Goal: Task Accomplishment & Management: Use online tool/utility

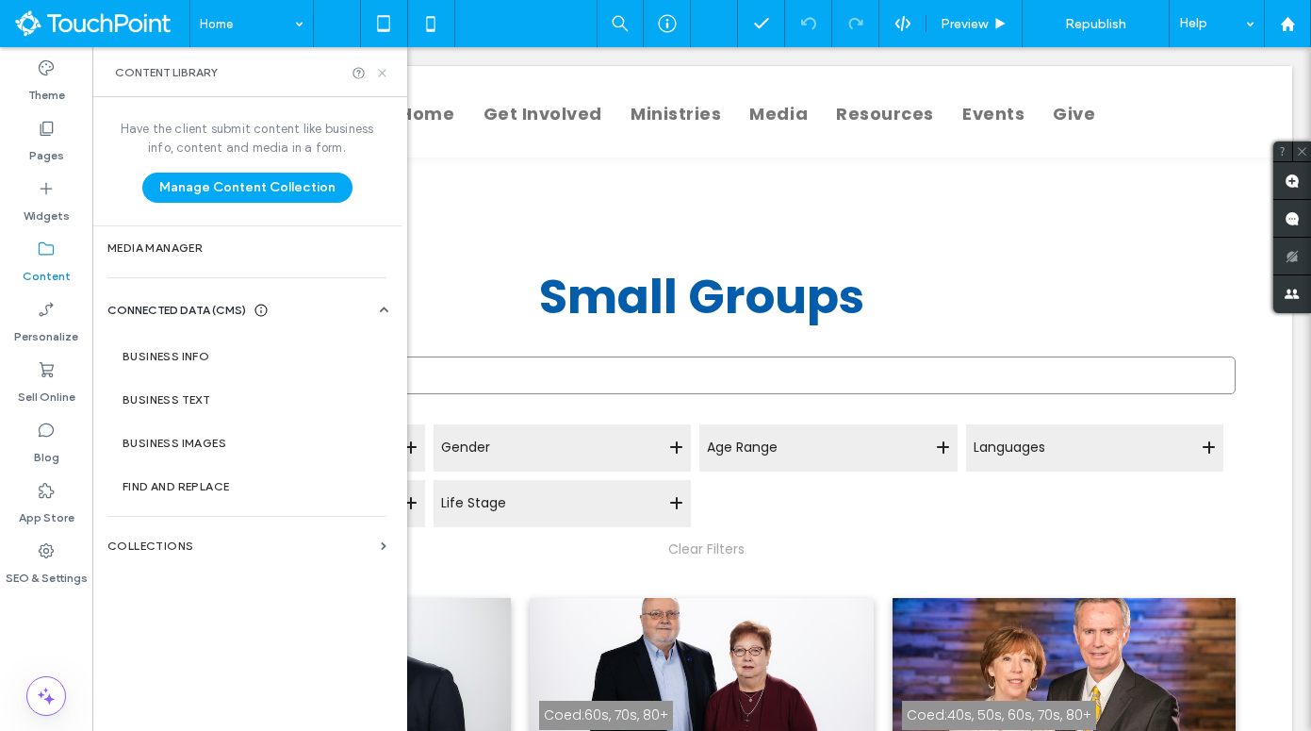
click at [384, 77] on icon at bounding box center [382, 73] width 14 height 14
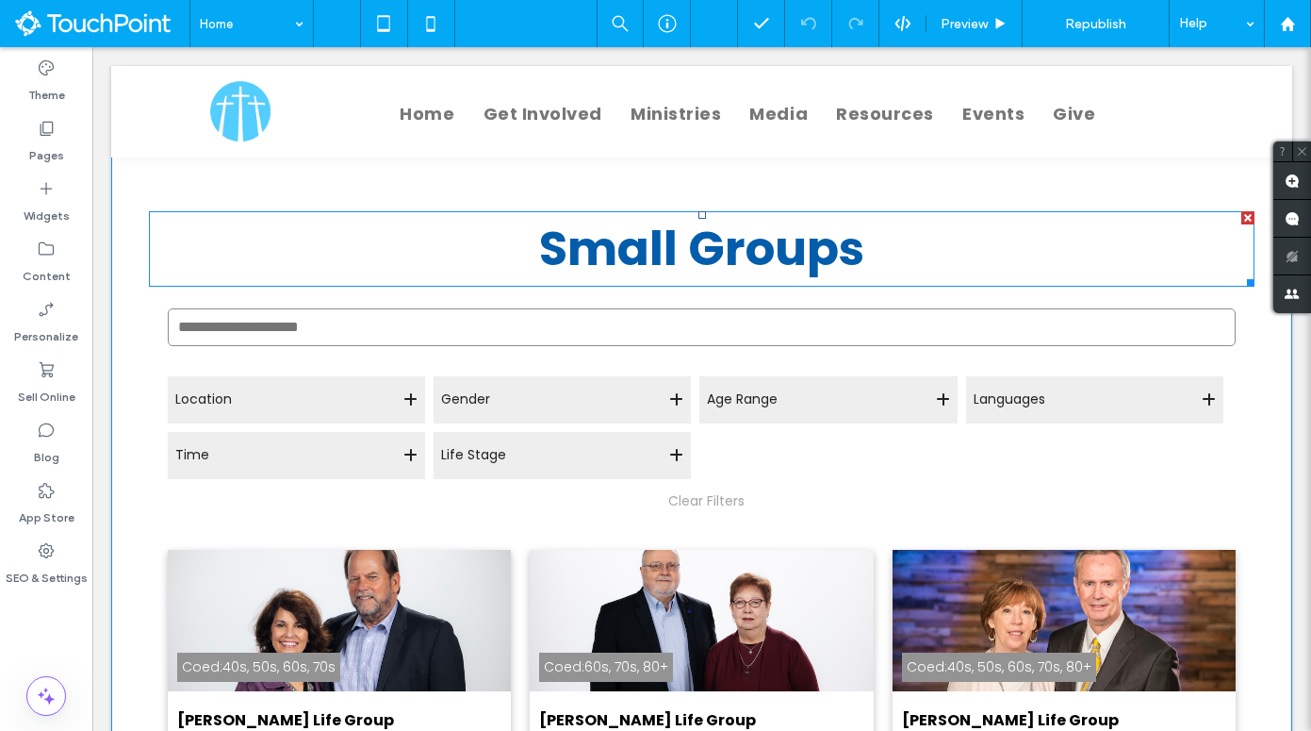
scroll to position [94, 0]
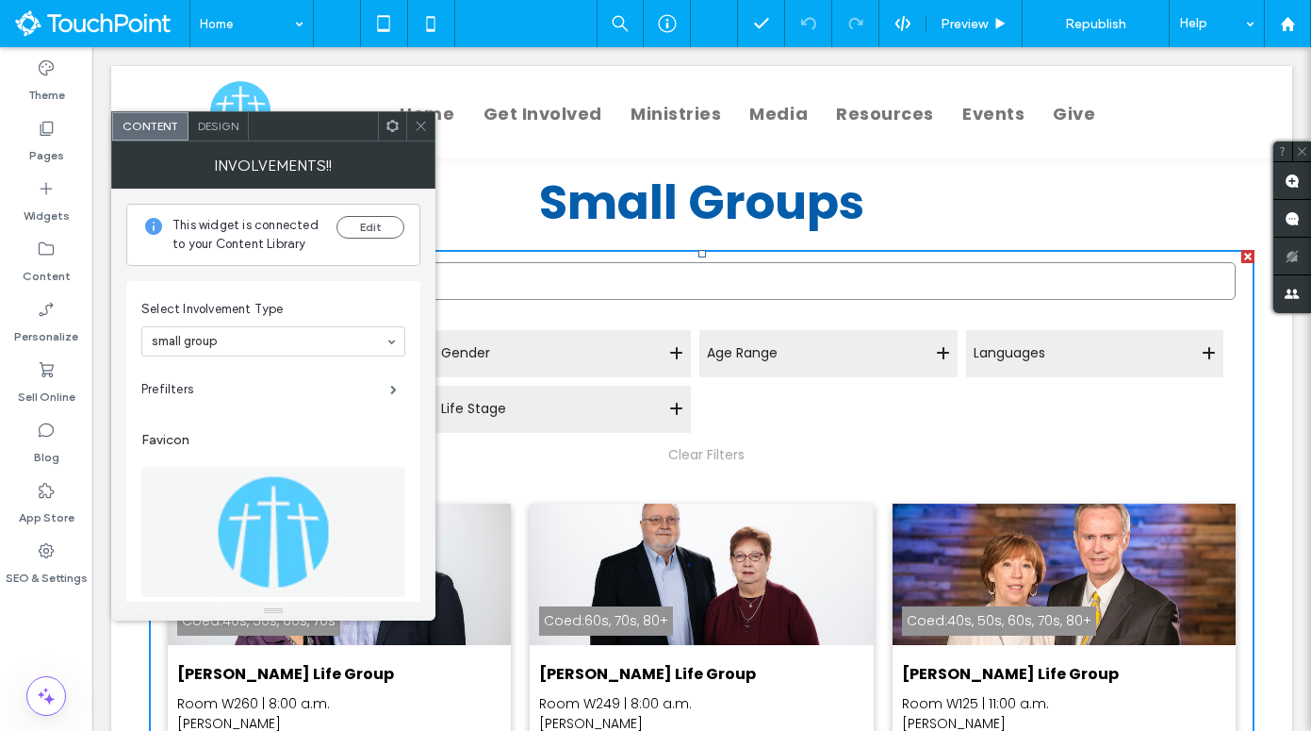
click at [395, 130] on icon at bounding box center [393, 126] width 14 height 14
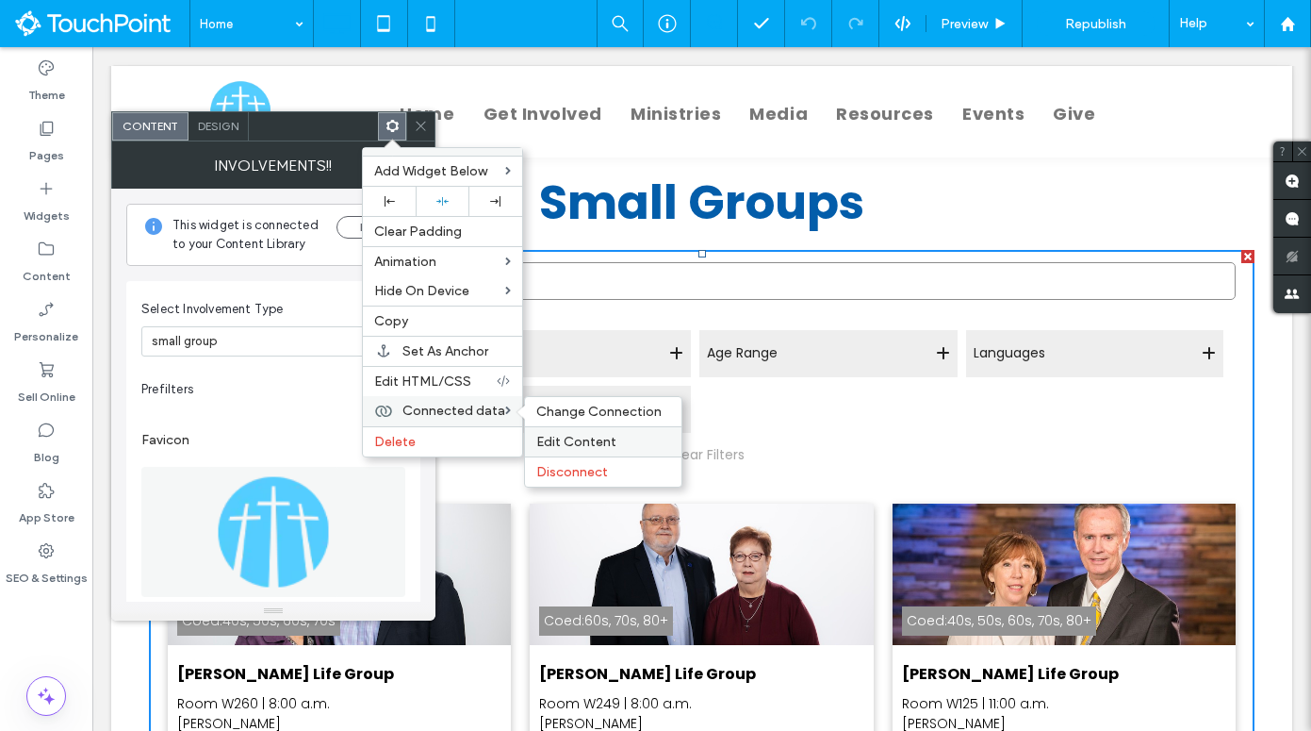
click at [572, 440] on span "Edit Content" at bounding box center [576, 442] width 80 height 16
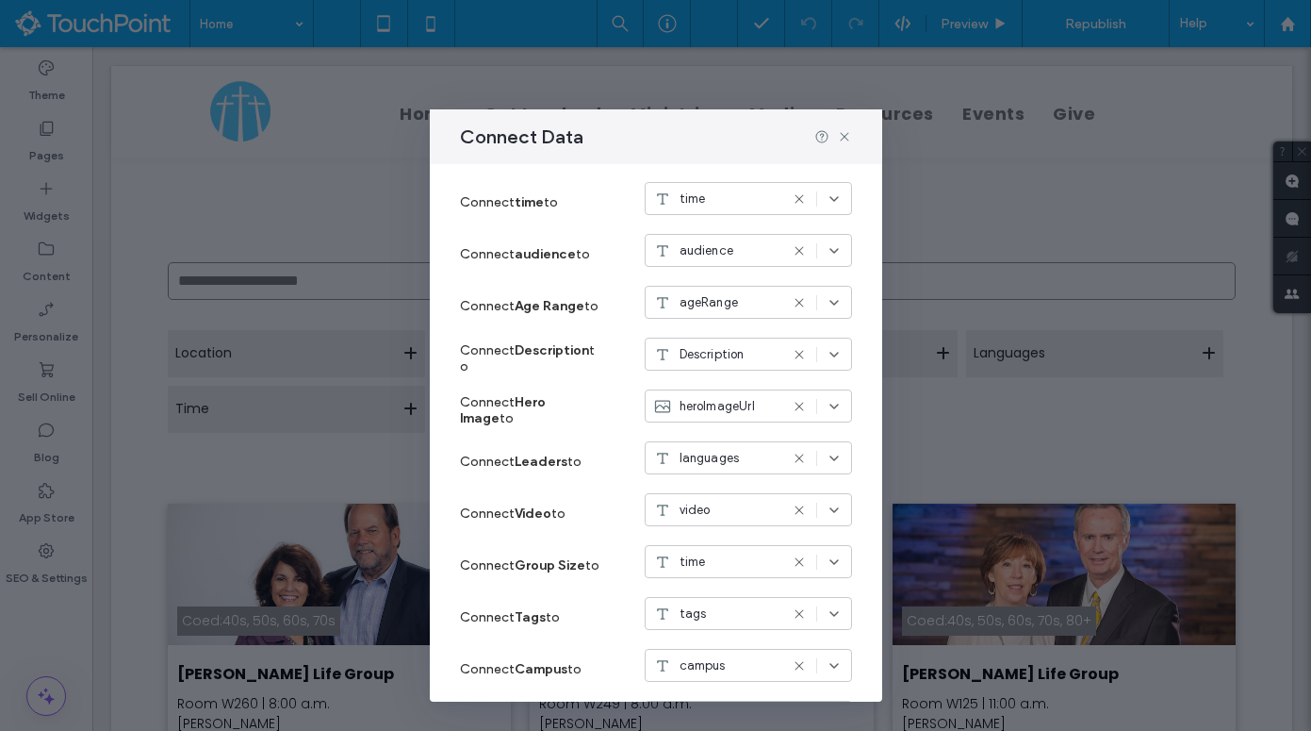
scroll to position [663, 0]
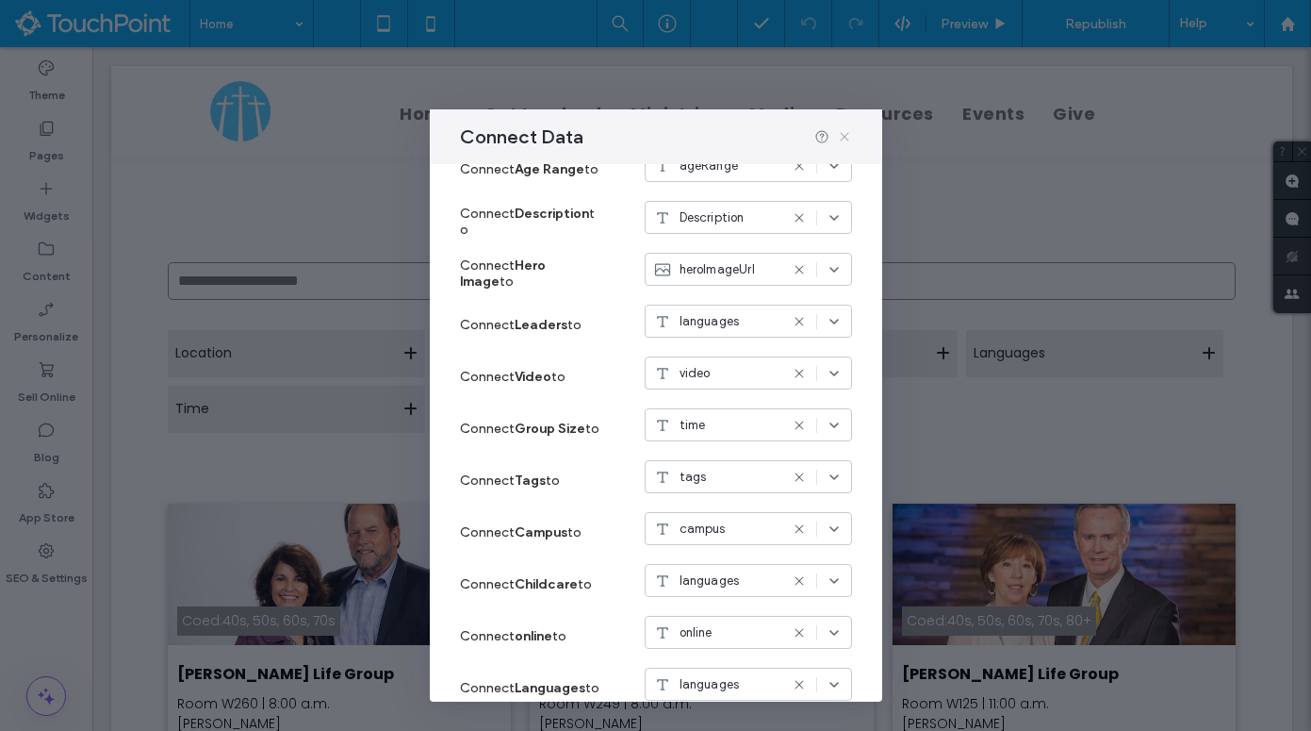
click at [846, 140] on icon at bounding box center [844, 136] width 15 height 15
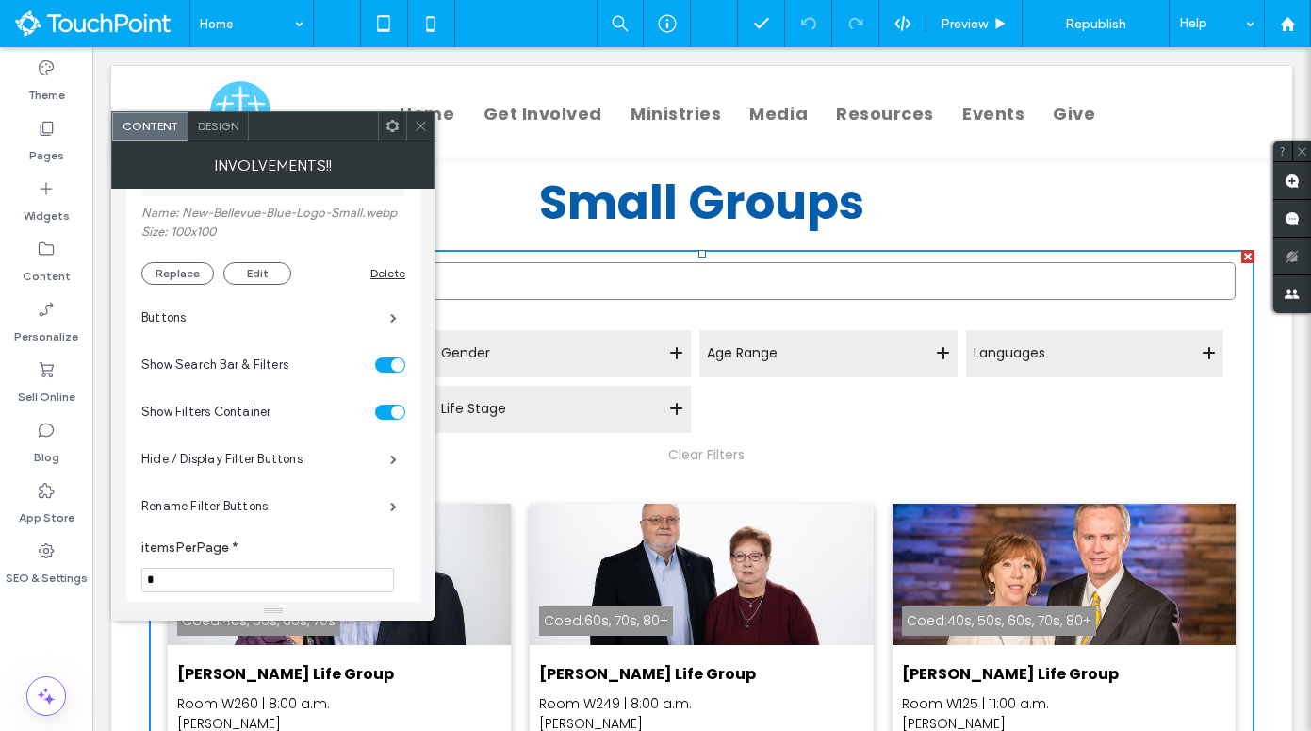
scroll to position [409, 0]
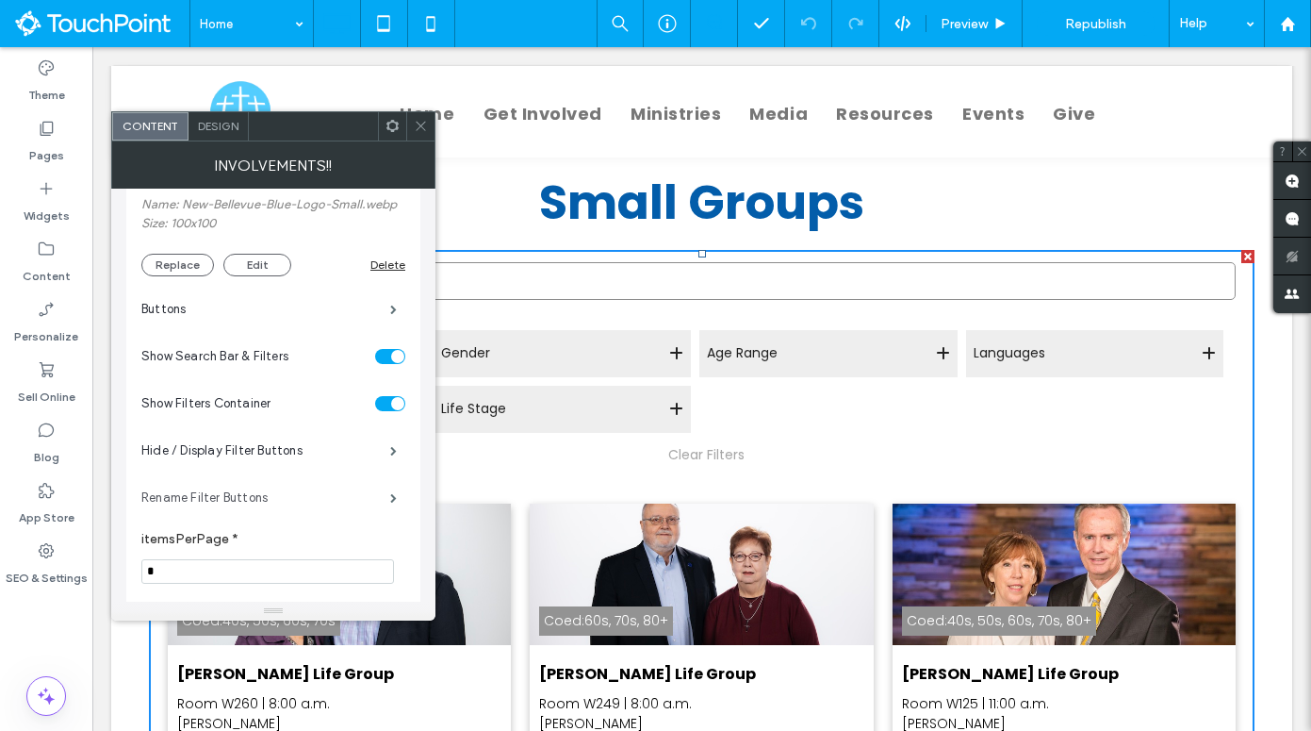
click at [268, 505] on label "Rename Filter Buttons" at bounding box center [265, 498] width 249 height 38
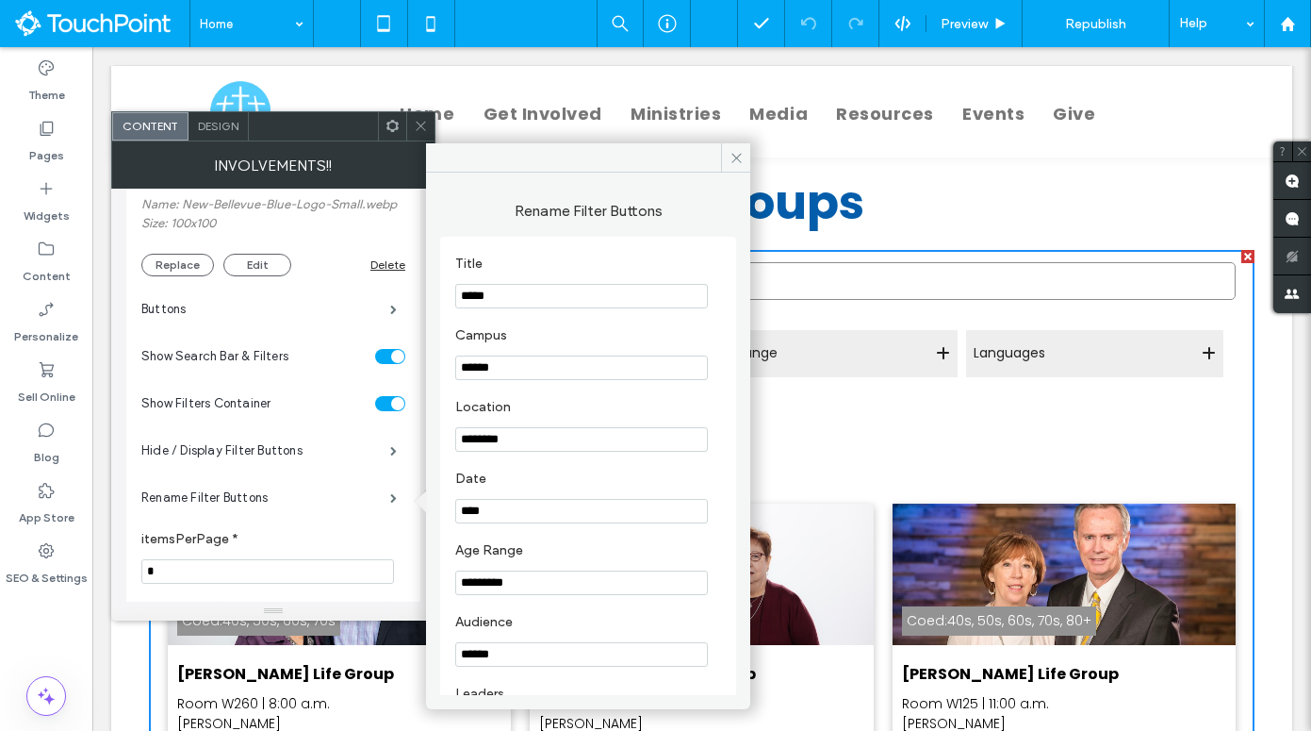
scroll to position [296, 0]
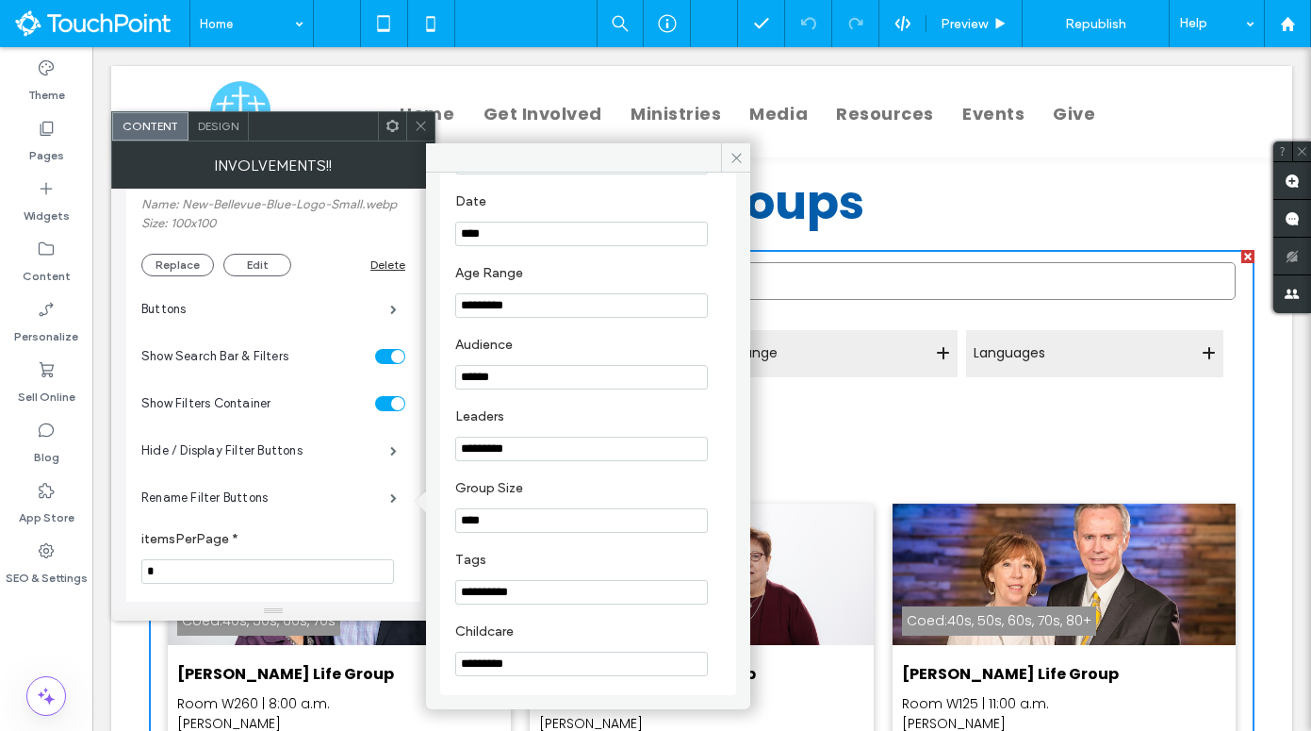
drag, startPoint x: 639, startPoint y: 706, endPoint x: 425, endPoint y: 659, distance: 219.1
type input "**********"
drag, startPoint x: 540, startPoint y: 589, endPoint x: 434, endPoint y: 589, distance: 106.5
click at [432, 589] on div "**********" at bounding box center [588, 434] width 324 height 522
type input "*********"
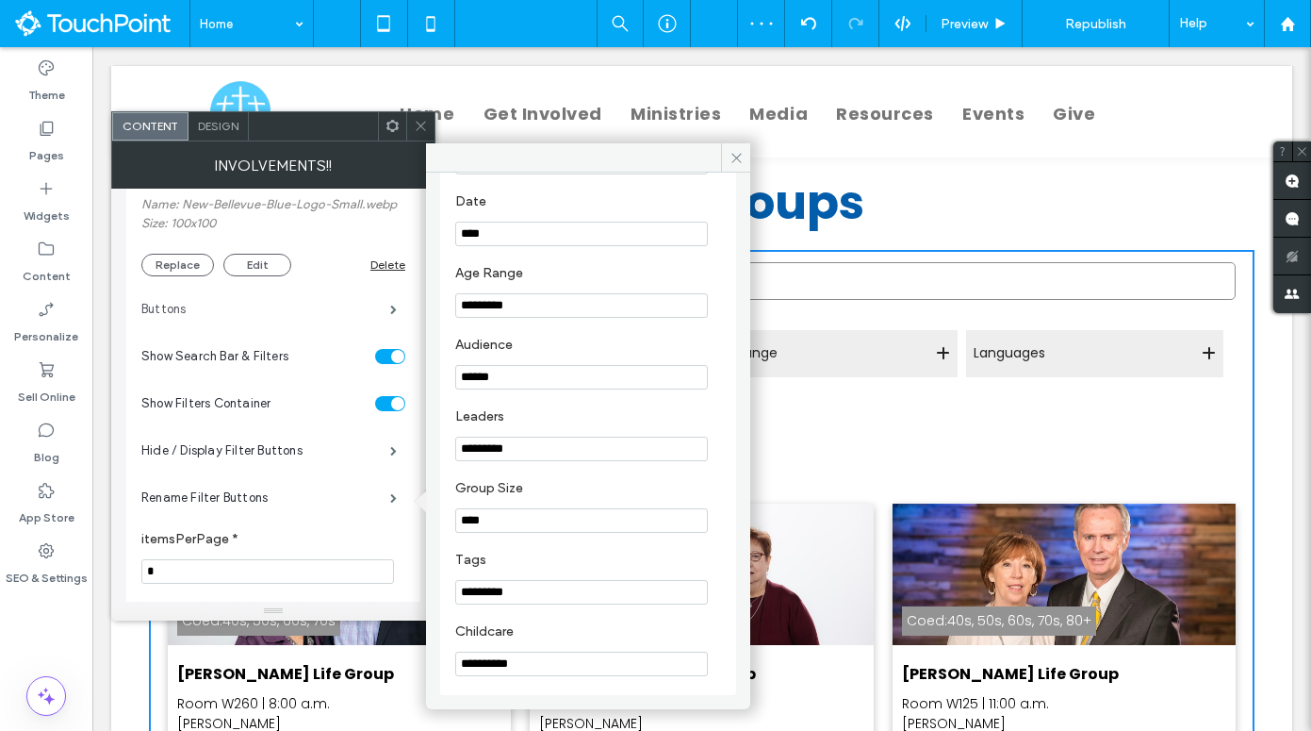
click at [312, 293] on label "Buttons" at bounding box center [265, 309] width 249 height 38
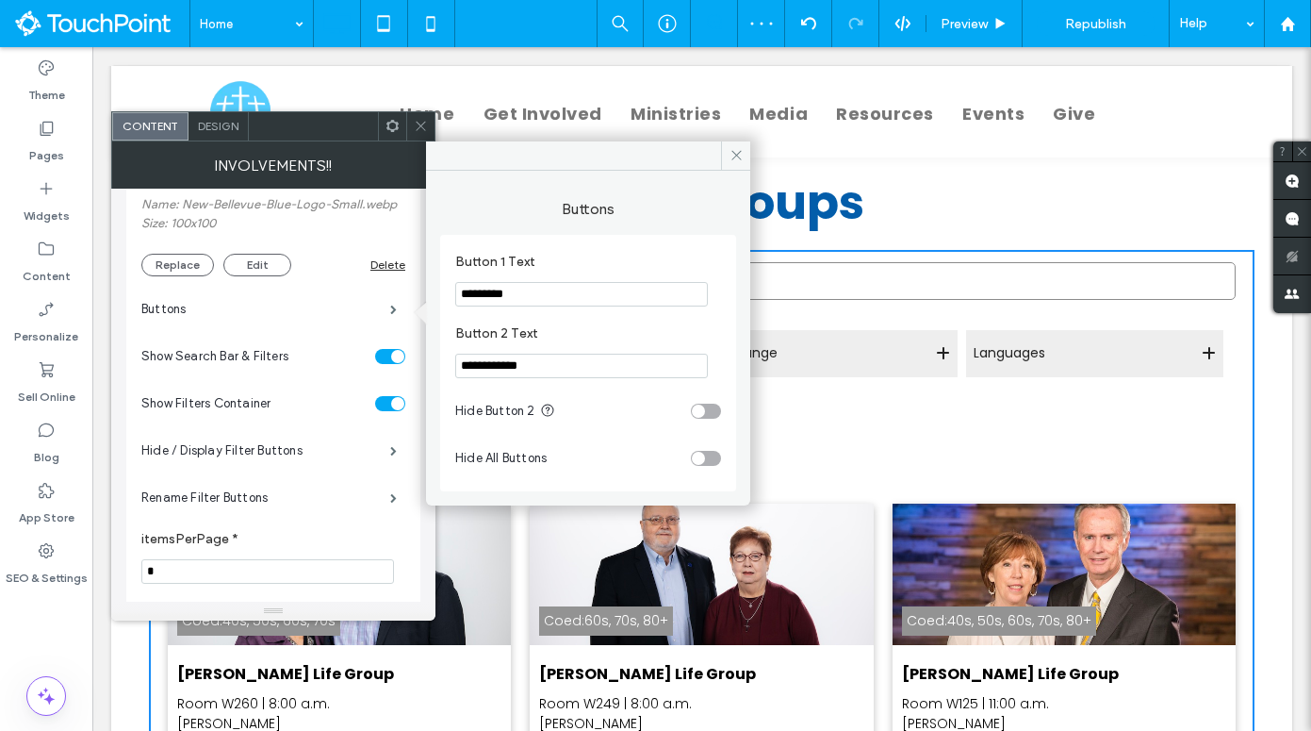
click at [396, 128] on use at bounding box center [393, 126] width 12 height 12
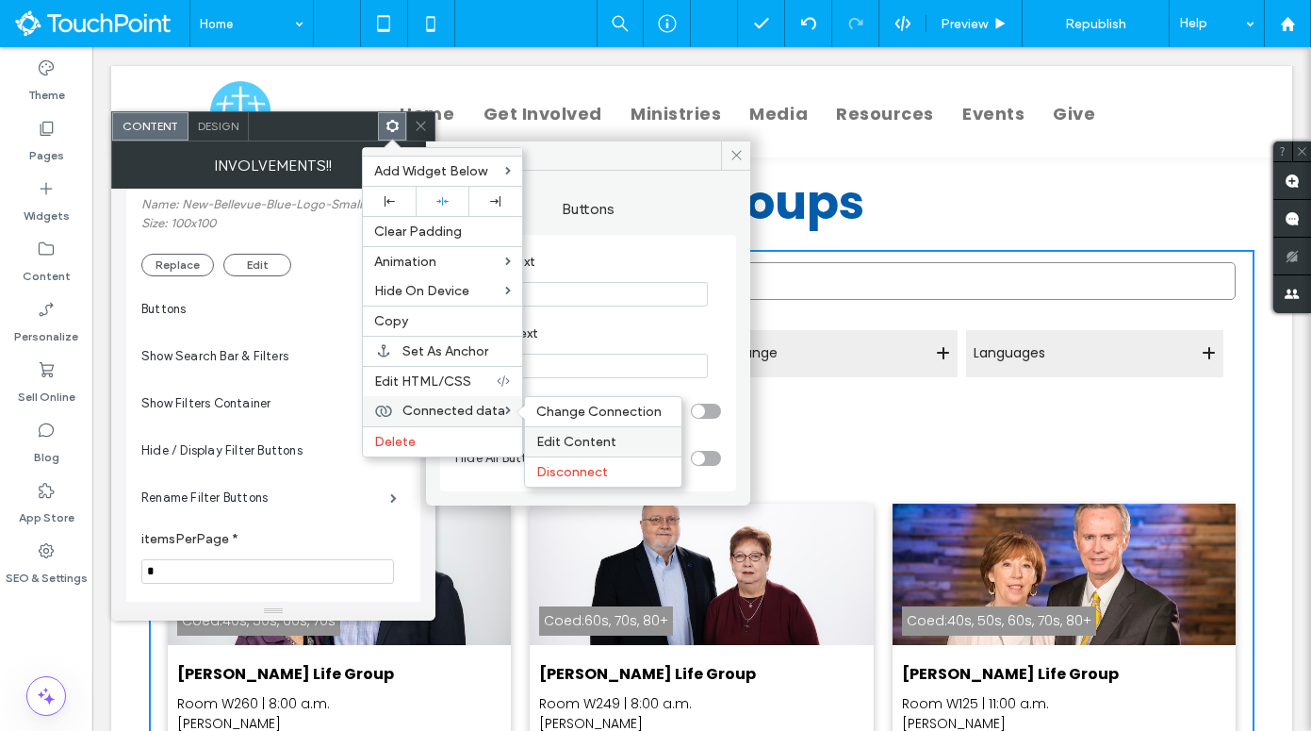
click at [573, 442] on span "Edit Content" at bounding box center [576, 442] width 80 height 16
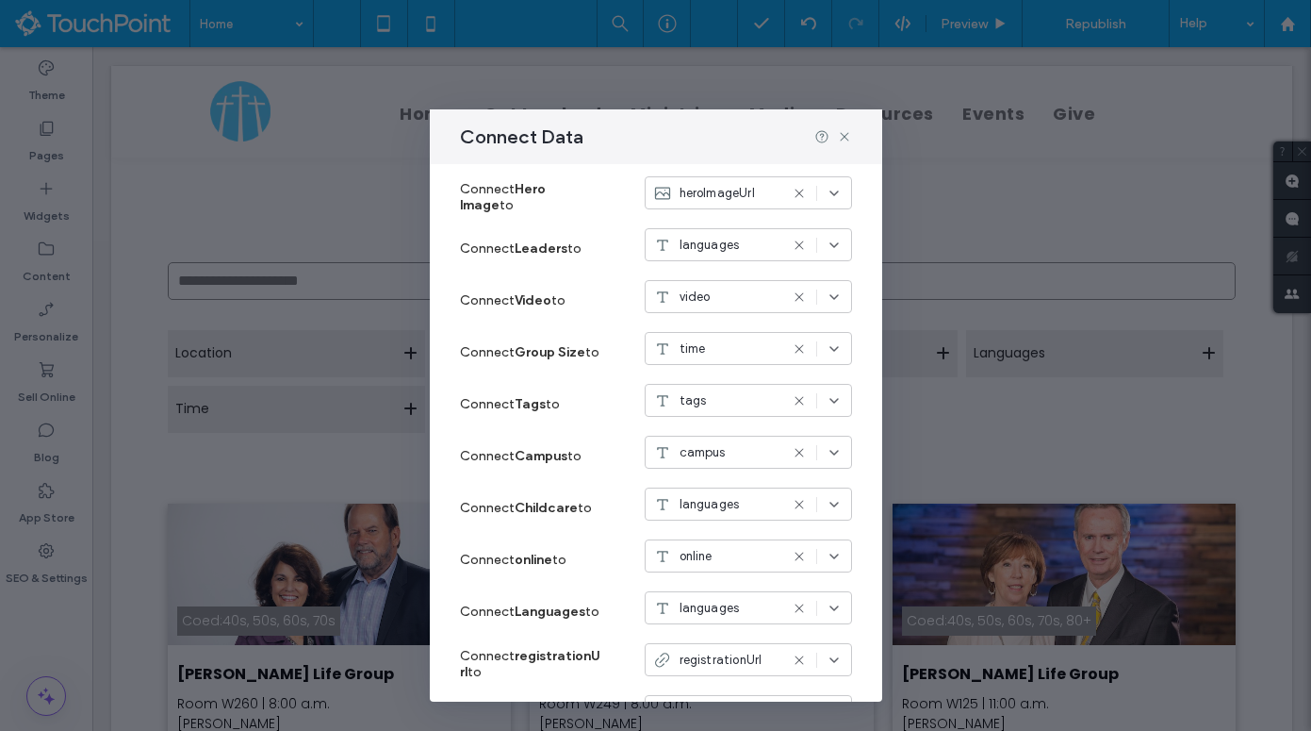
scroll to position [736, 0]
click at [706, 407] on div "tags" at bounding box center [715, 403] width 125 height 19
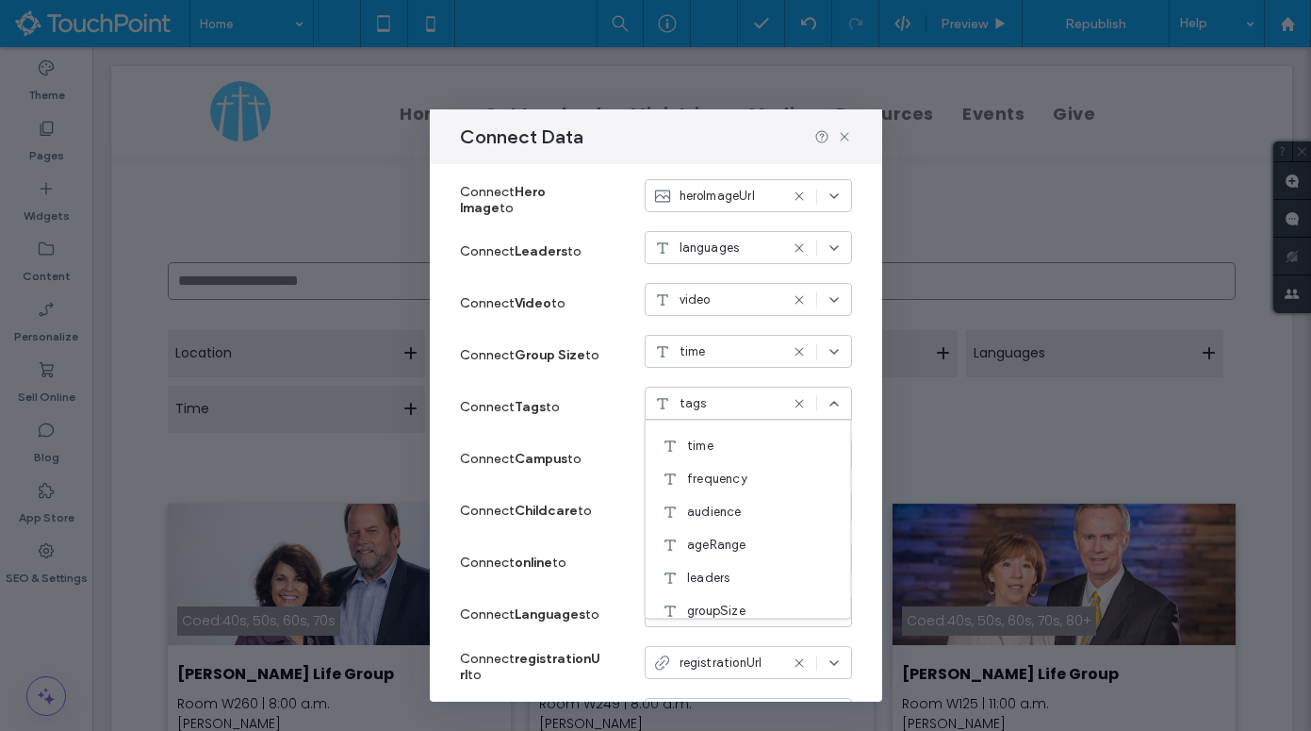
scroll to position [237, 0]
click at [731, 527] on span "ageRange" at bounding box center [716, 529] width 59 height 19
click at [843, 134] on icon at bounding box center [844, 136] width 15 height 15
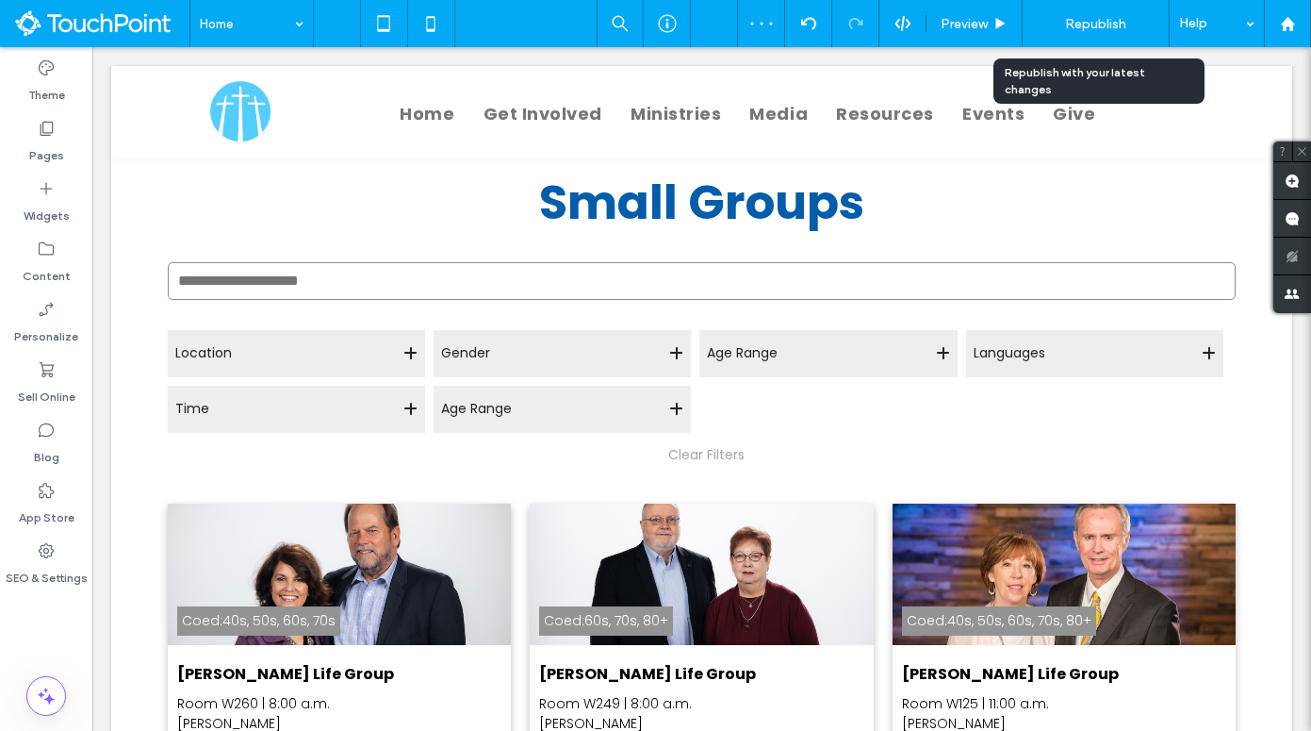
click at [1094, 25] on span "Republish" at bounding box center [1095, 24] width 61 height 16
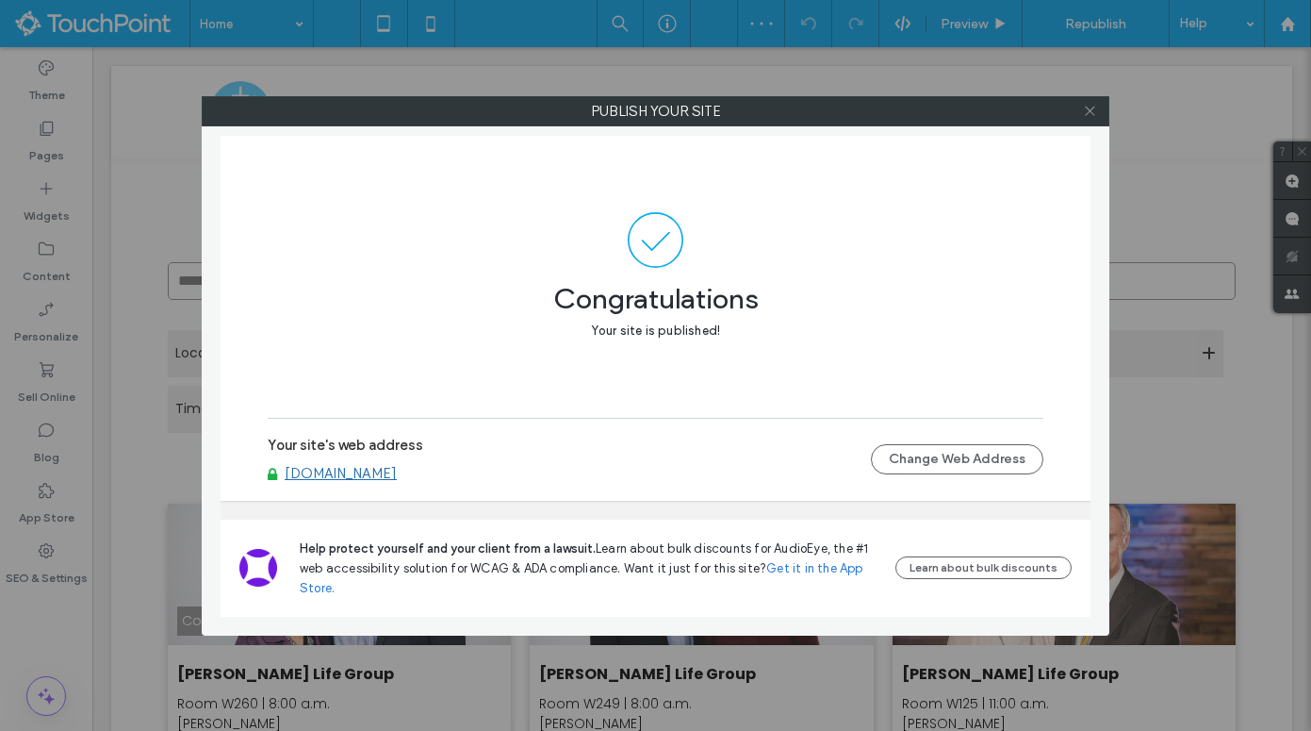
click at [1091, 111] on use at bounding box center [1089, 111] width 9 height 9
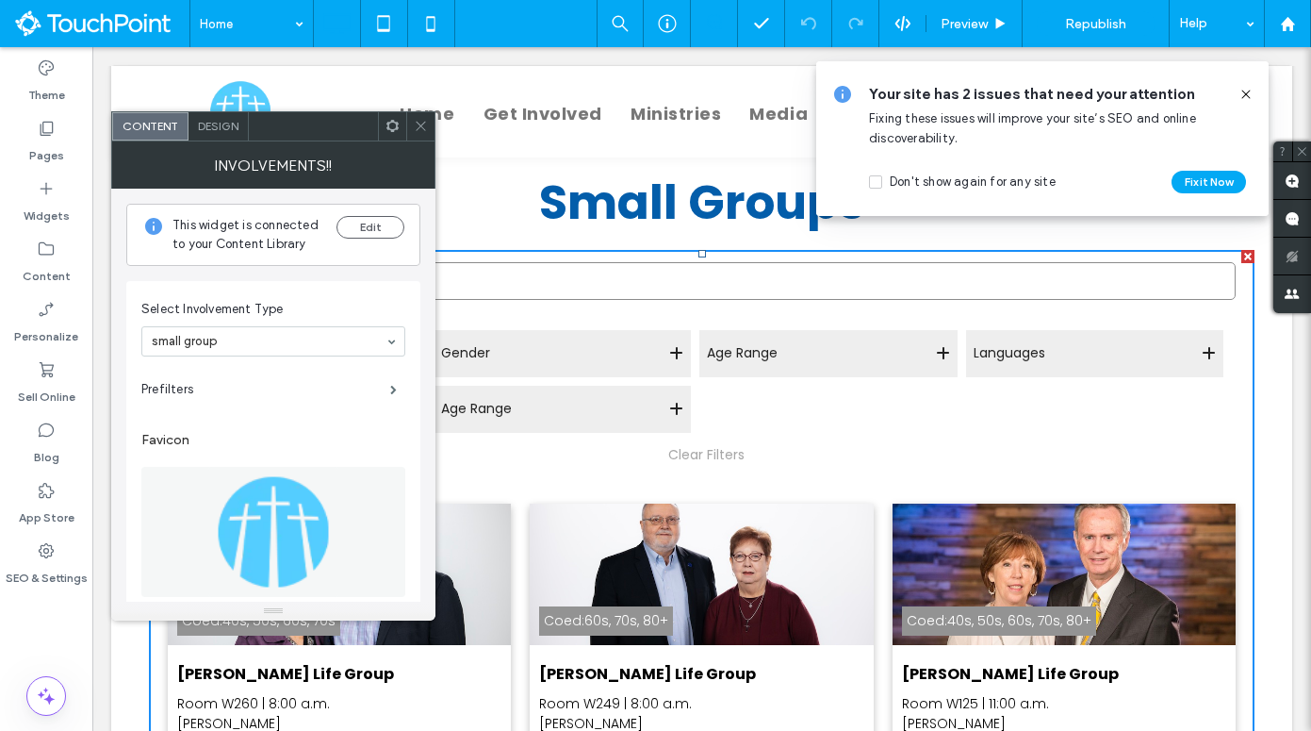
click at [420, 130] on icon at bounding box center [421, 126] width 14 height 14
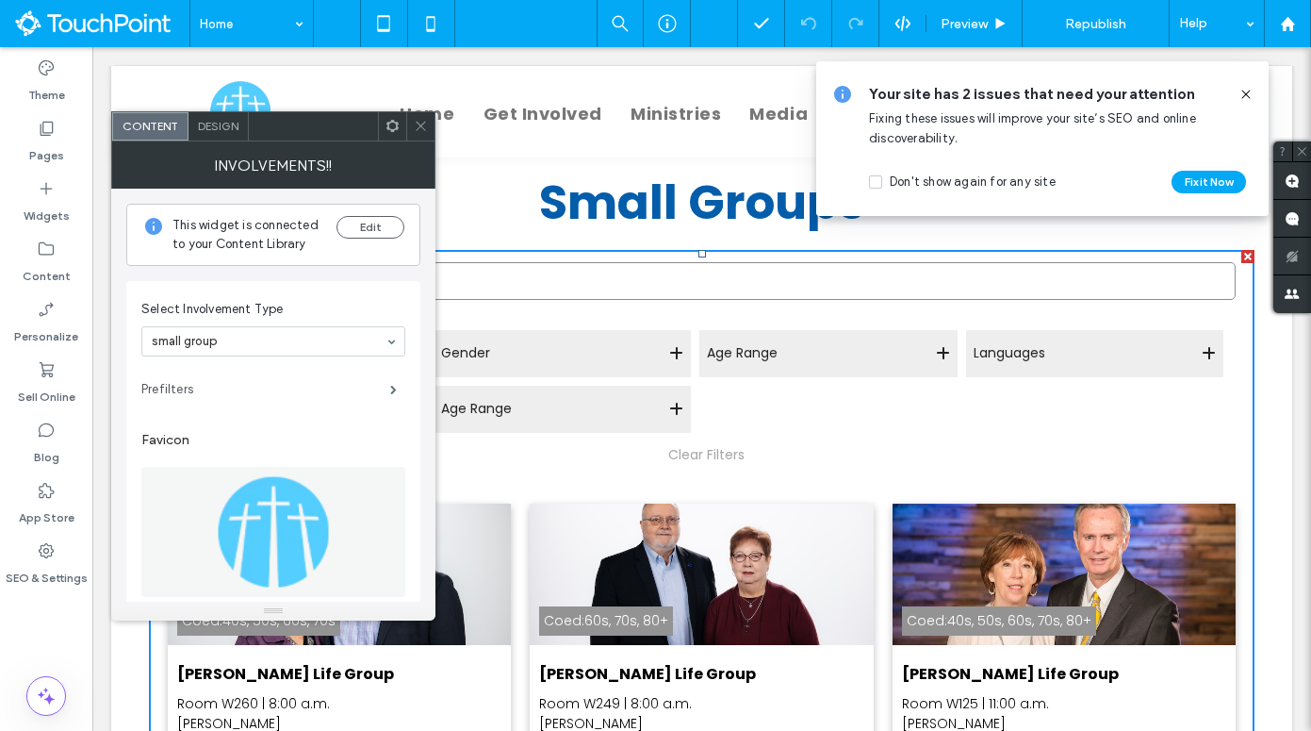
click at [284, 379] on label "Prefilters" at bounding box center [265, 390] width 249 height 38
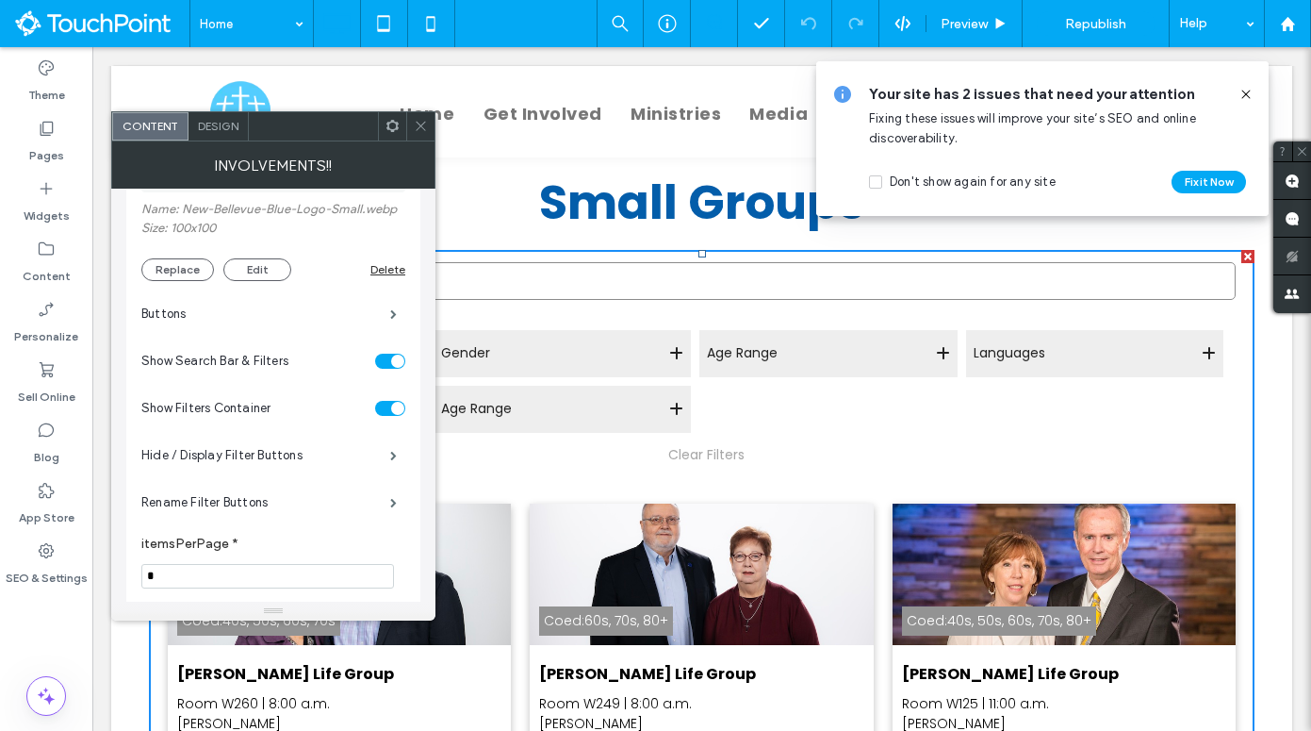
scroll to position [463, 0]
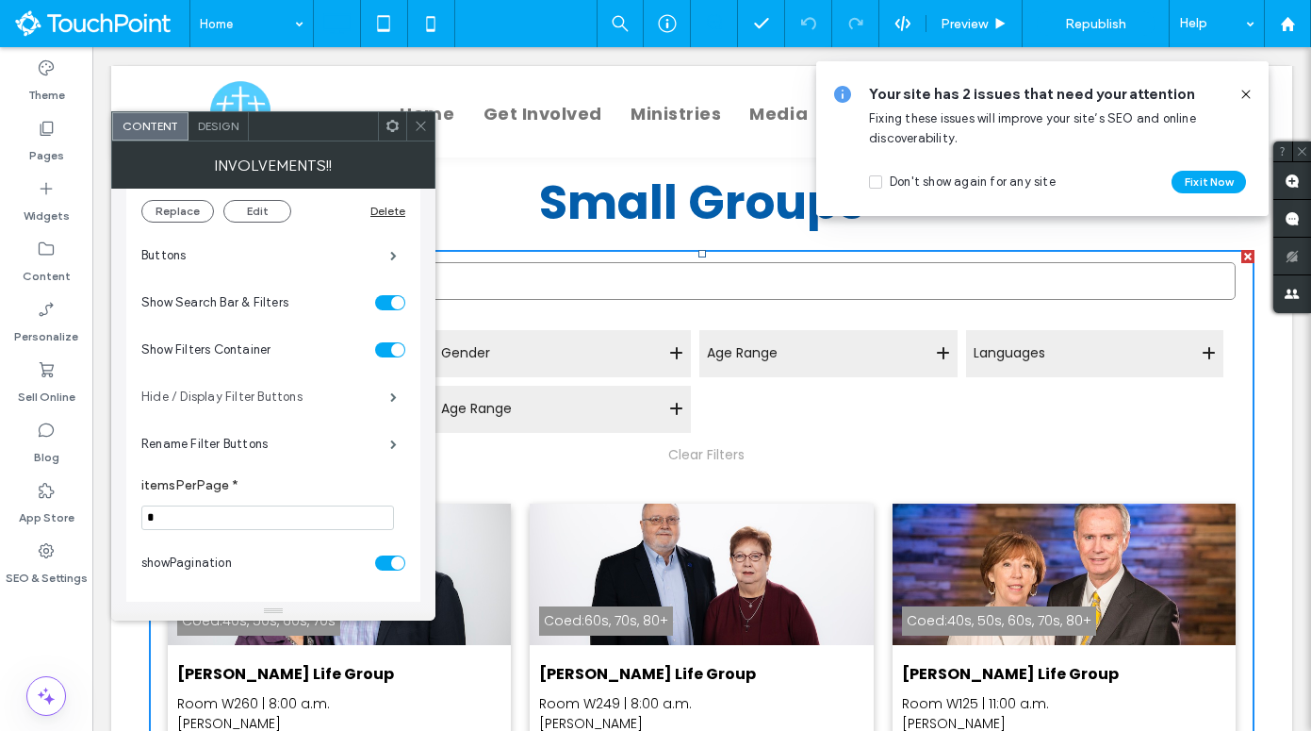
click at [321, 407] on label "Hide / Display Filter Buttons" at bounding box center [265, 397] width 249 height 38
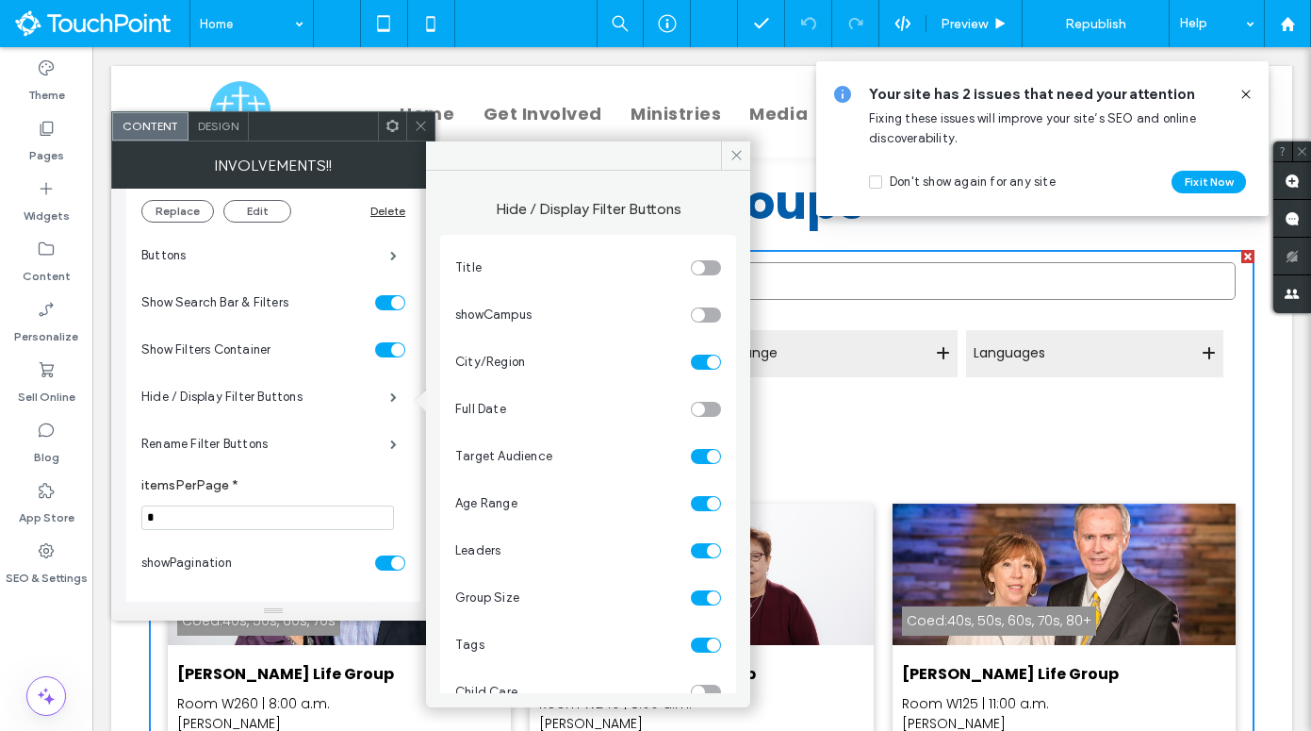
click at [693, 506] on div "toggle" at bounding box center [706, 503] width 30 height 15
click at [740, 148] on icon at bounding box center [737, 155] width 14 height 14
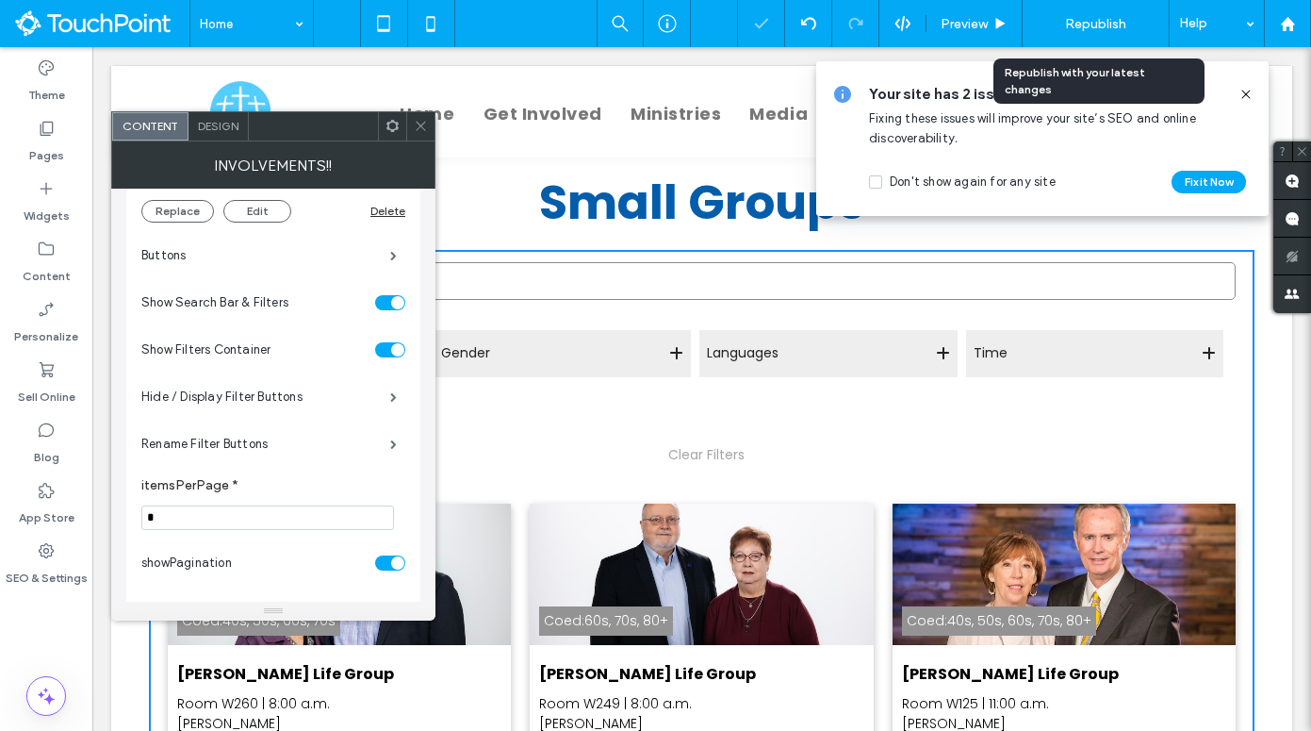
click at [1078, 25] on span "Republish" at bounding box center [1095, 24] width 61 height 16
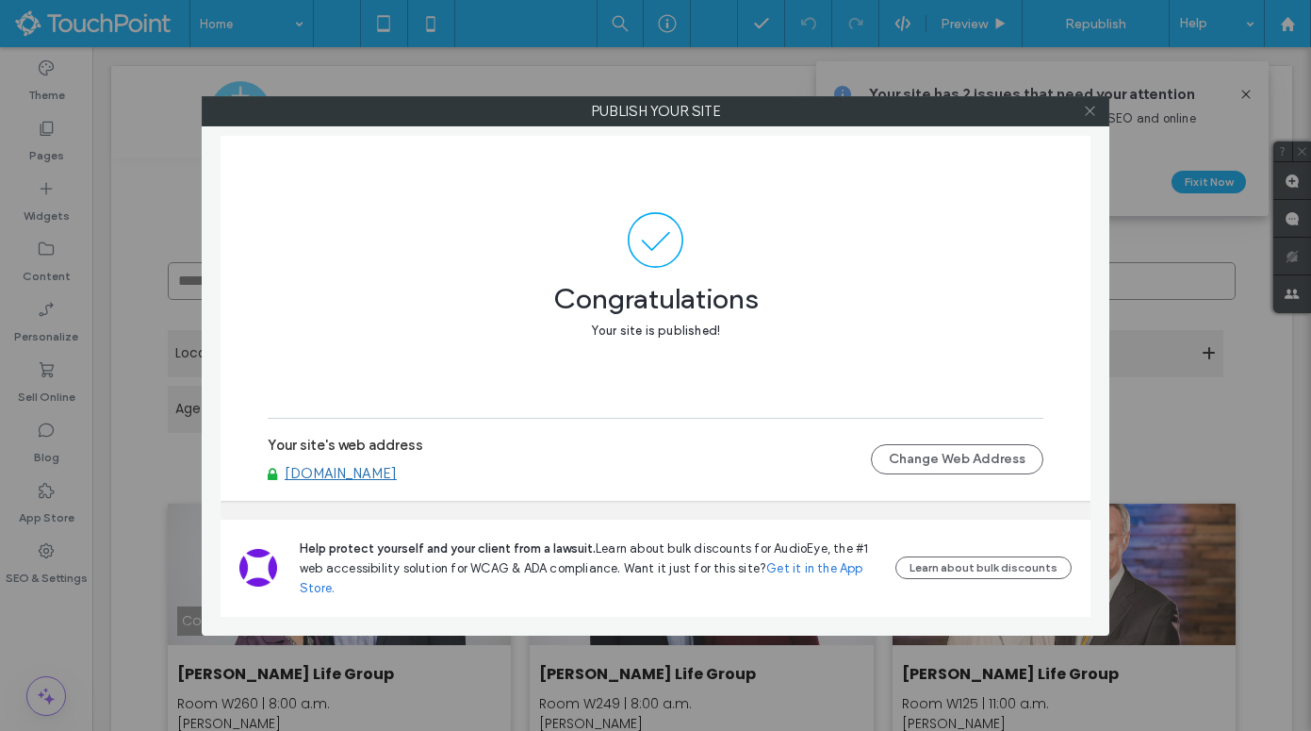
click at [1090, 111] on use at bounding box center [1089, 111] width 9 height 9
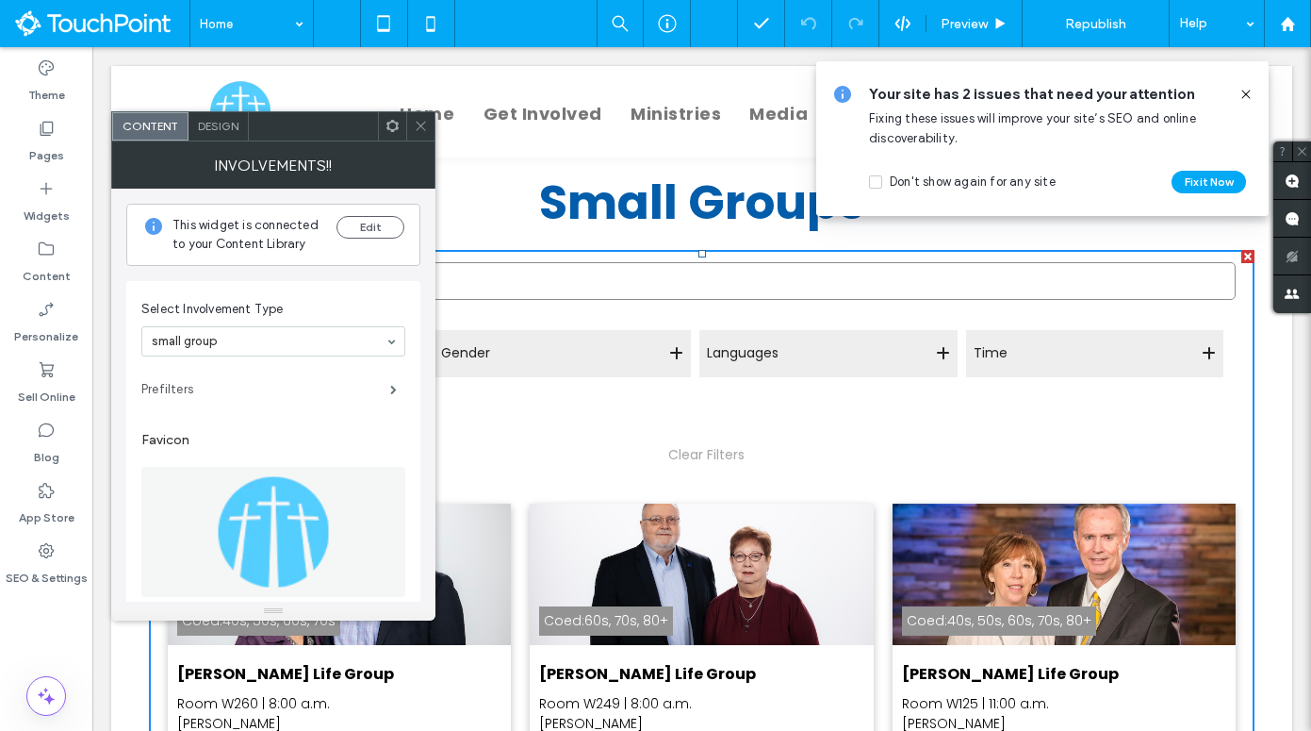
click at [281, 382] on label "Prefilters" at bounding box center [265, 390] width 249 height 38
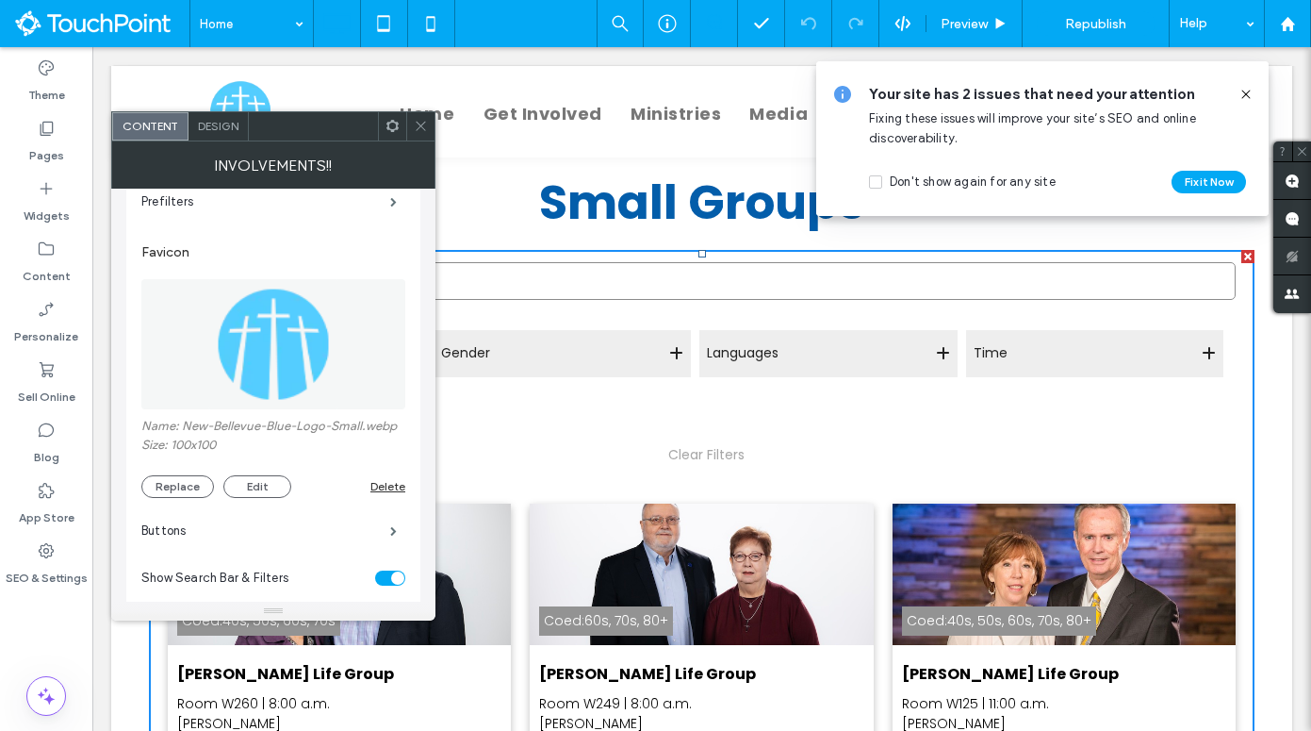
scroll to position [389, 0]
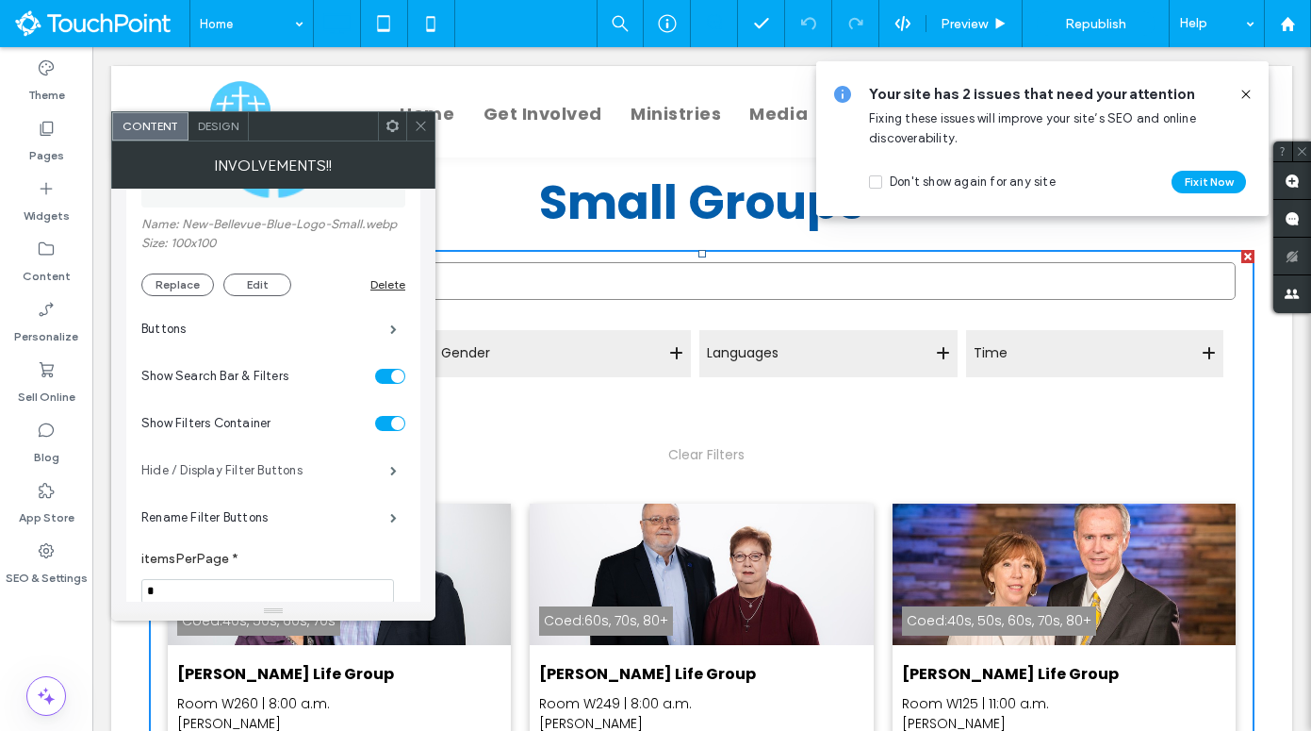
click at [298, 469] on label "Hide / Display Filter Buttons" at bounding box center [265, 471] width 249 height 38
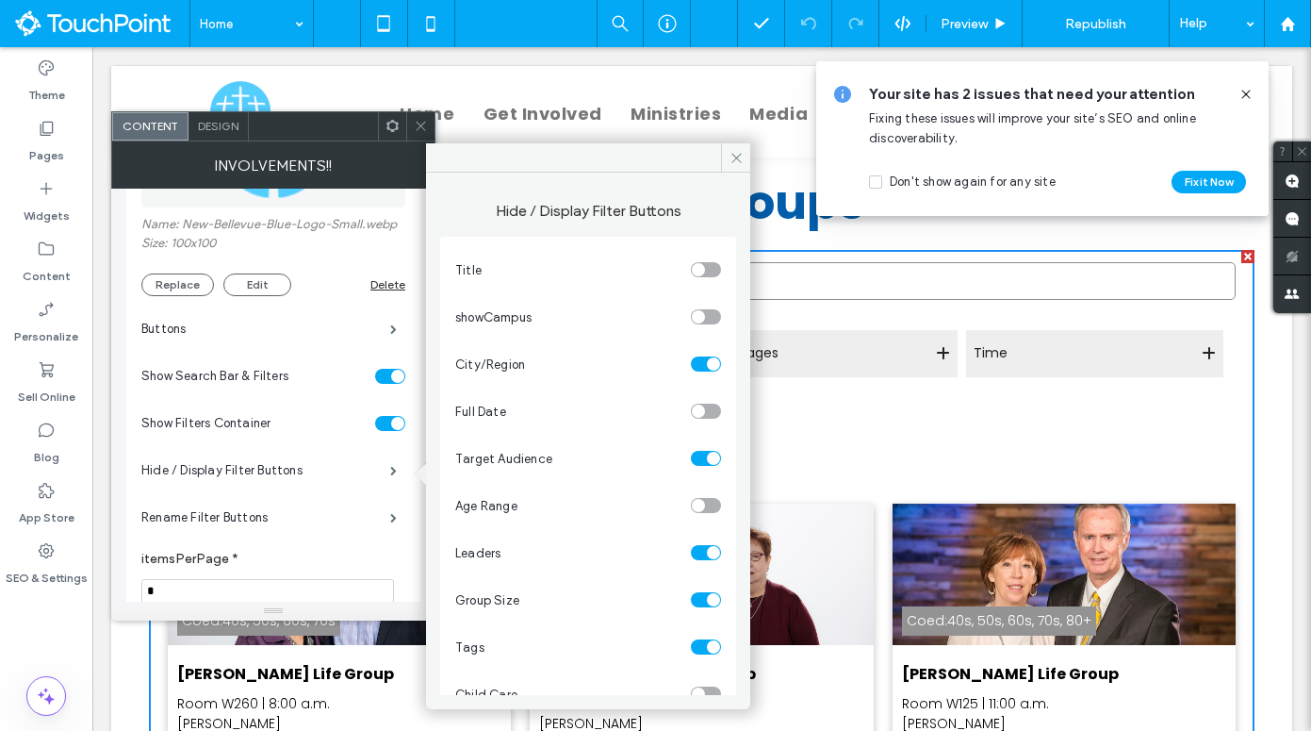
scroll to position [32, 0]
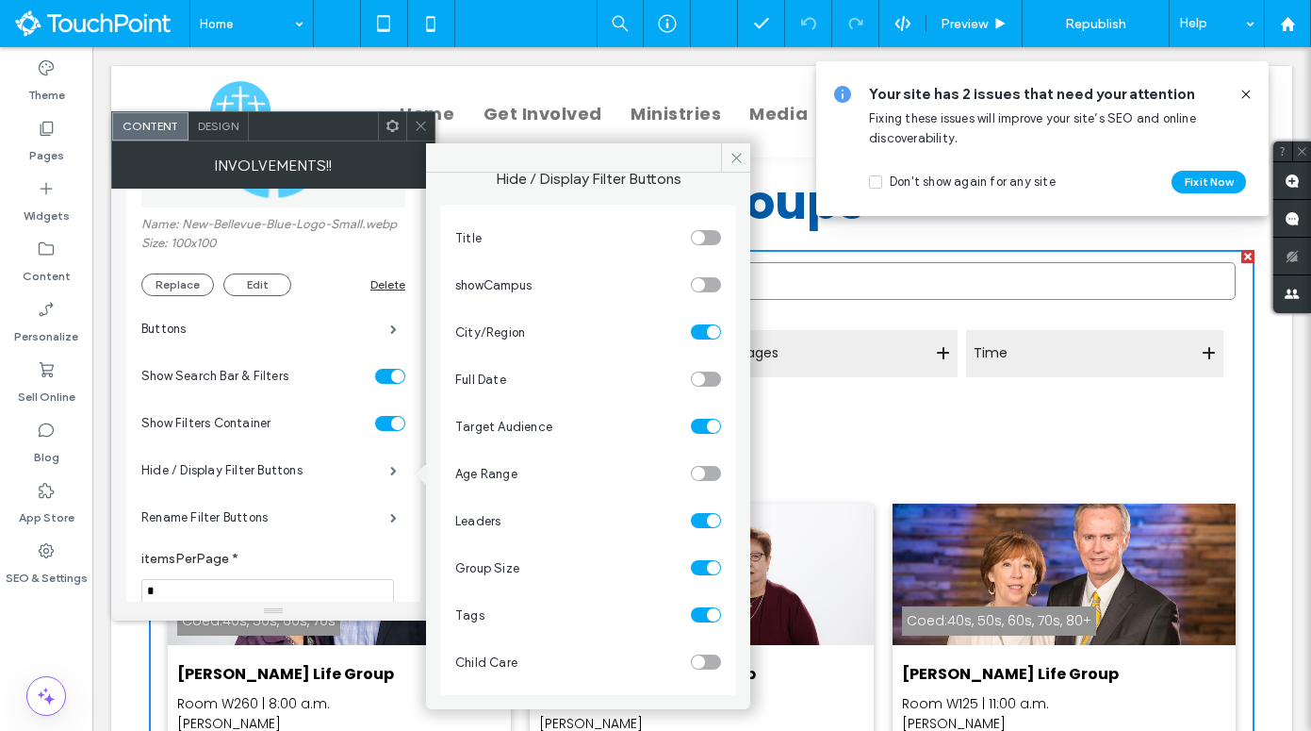
click at [700, 661] on div "toggle" at bounding box center [706, 661] width 30 height 15
click at [732, 159] on icon at bounding box center [737, 158] width 14 height 14
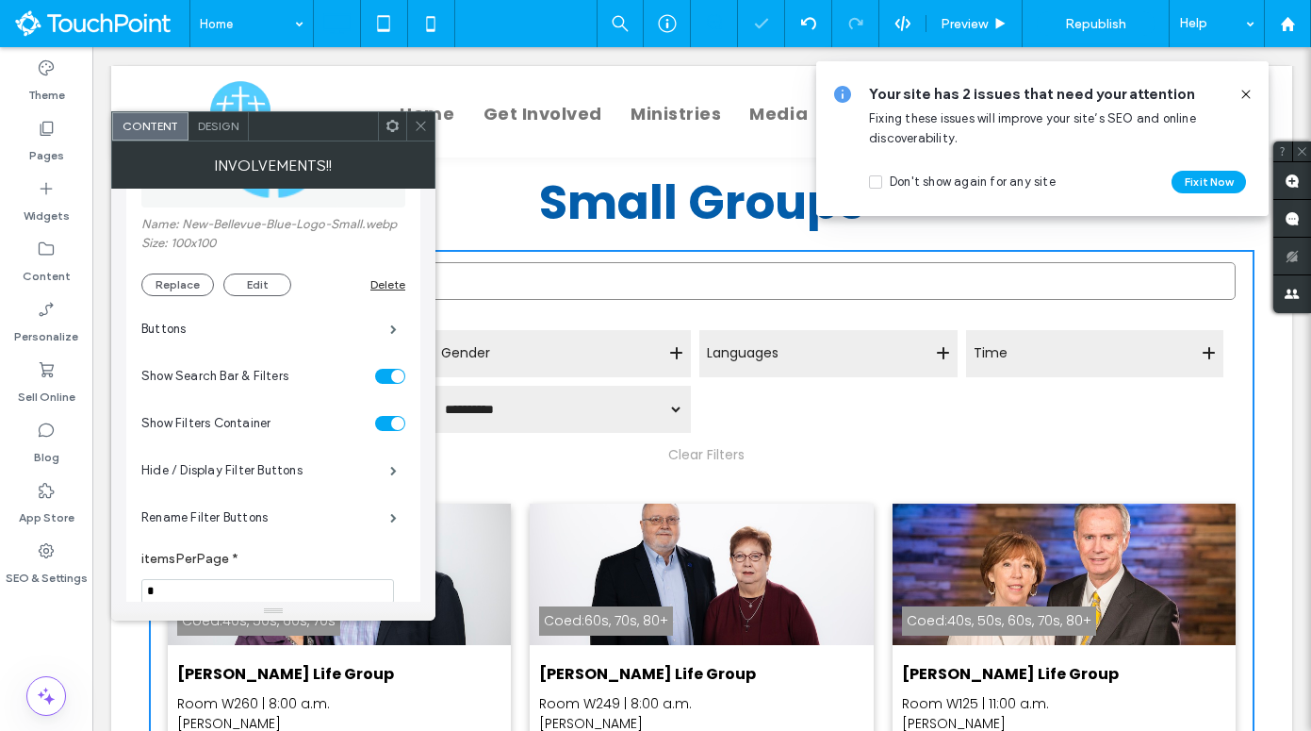
click at [419, 124] on use at bounding box center [420, 126] width 9 height 9
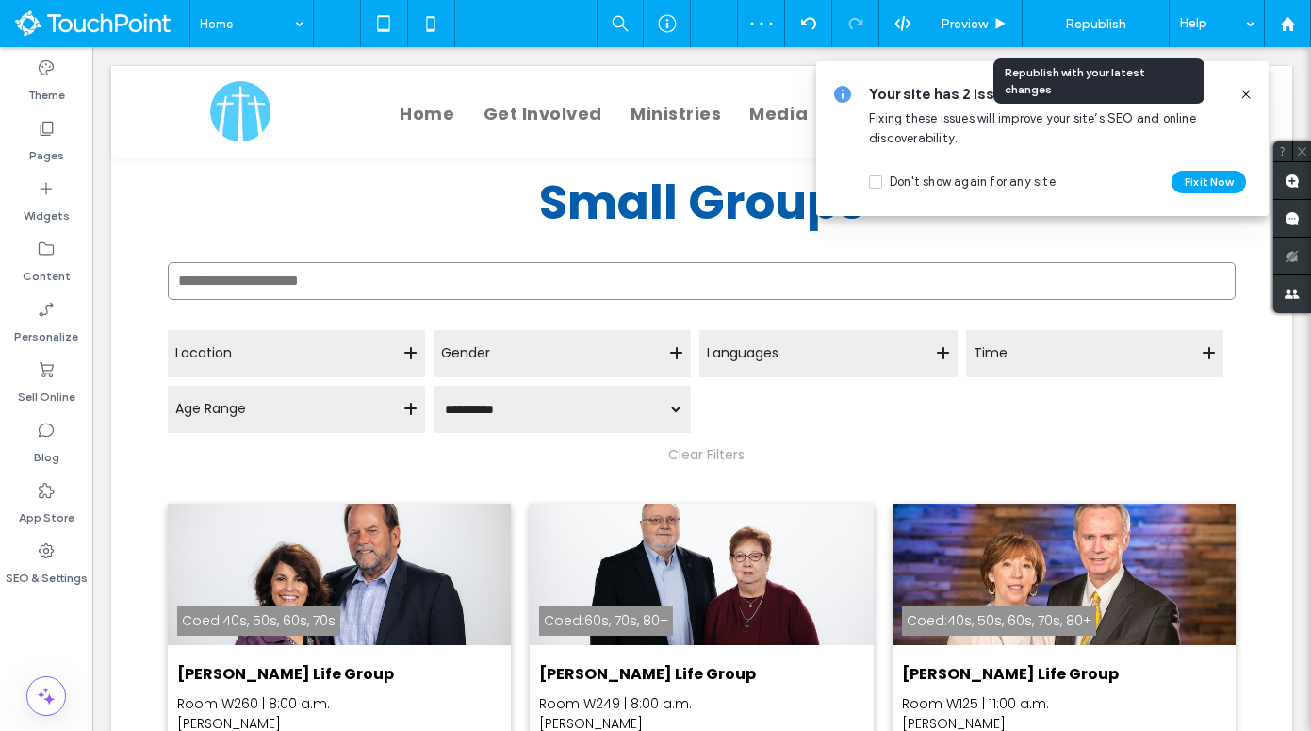
click at [1119, 20] on span "Republish" at bounding box center [1095, 24] width 61 height 16
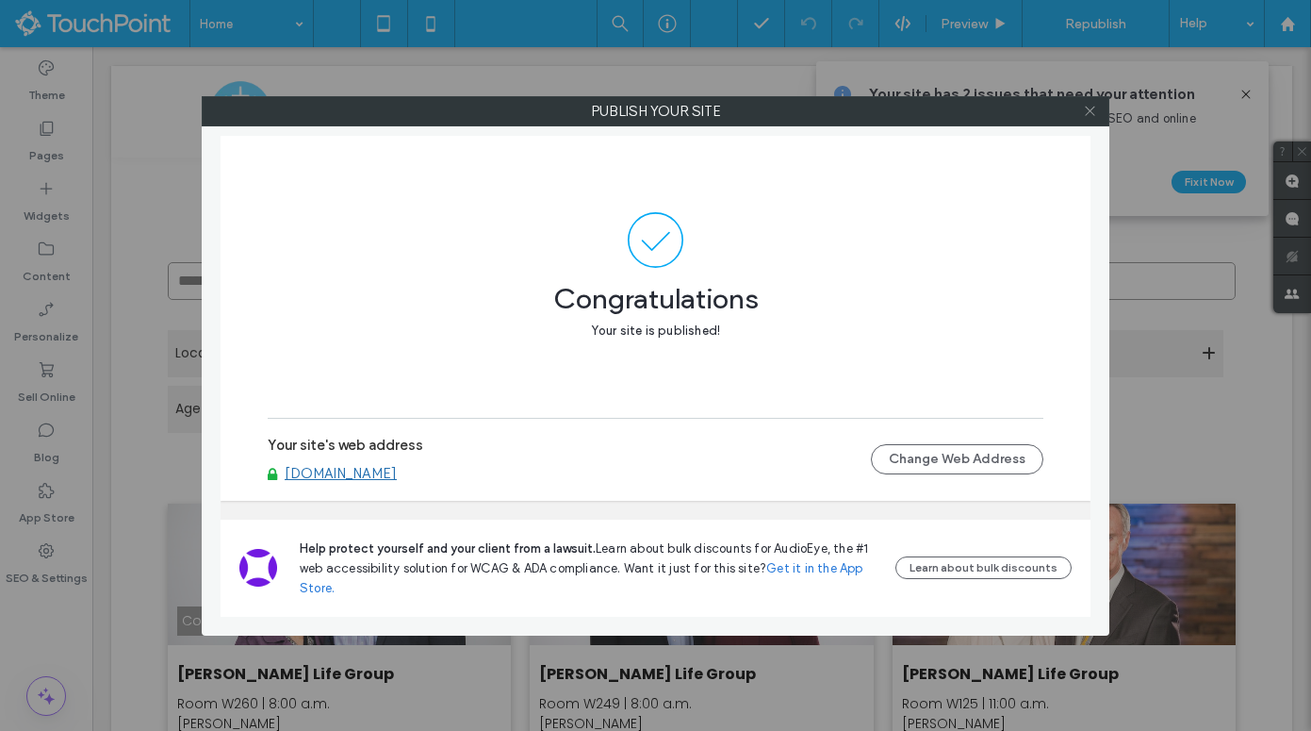
click at [1085, 112] on icon at bounding box center [1090, 111] width 14 height 14
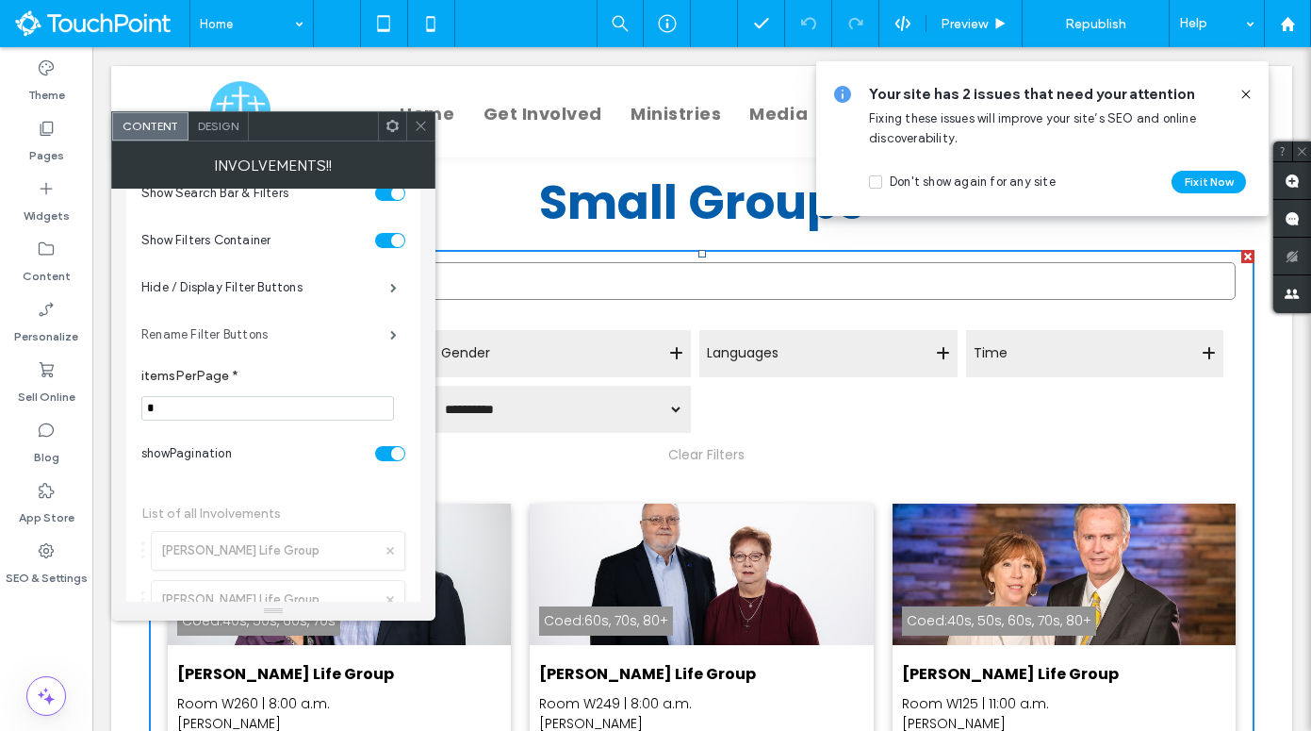
scroll to position [600, 0]
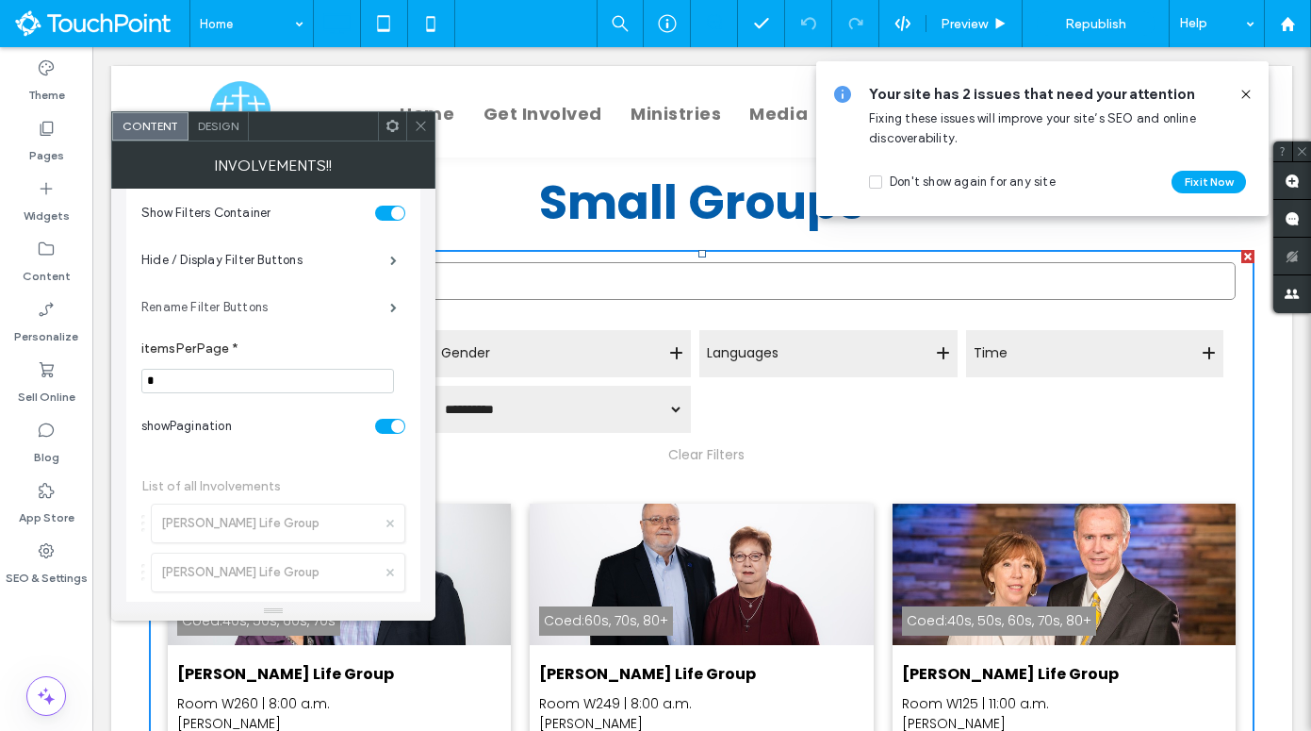
click at [276, 298] on label "Rename Filter Buttons" at bounding box center [265, 307] width 249 height 38
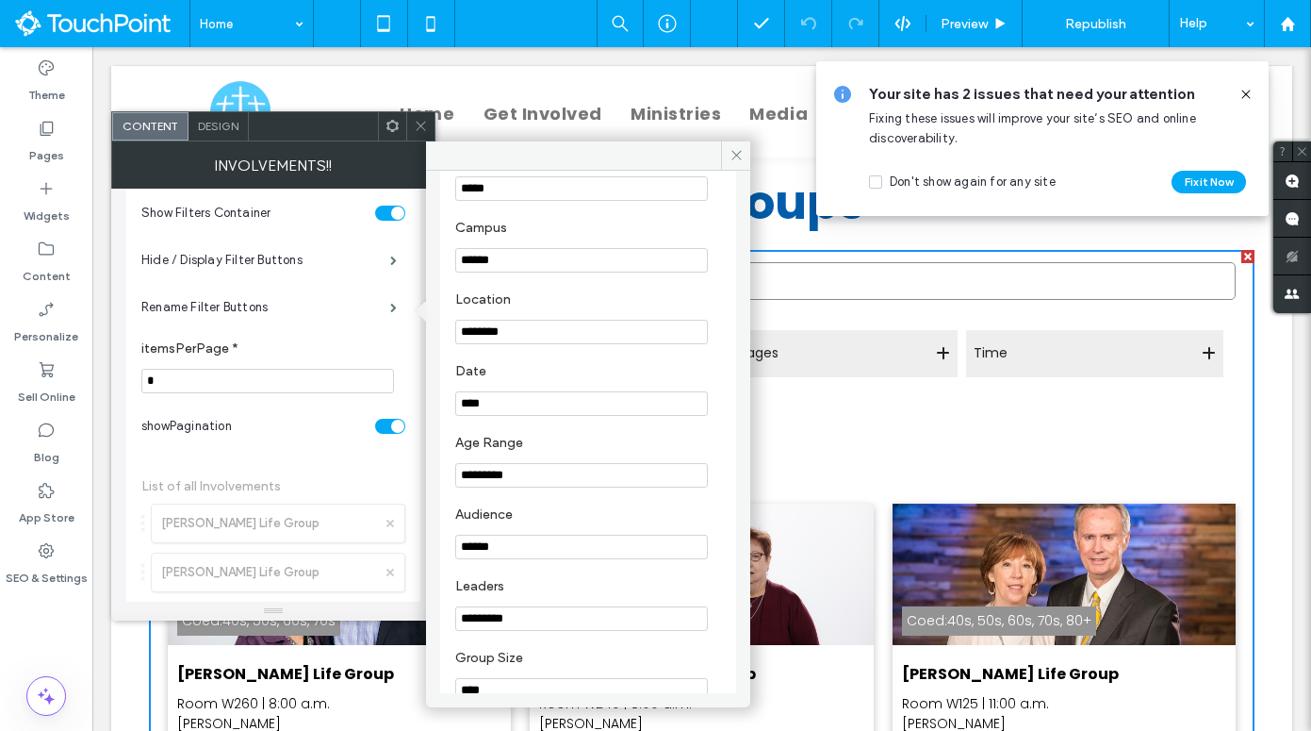
scroll to position [111, 0]
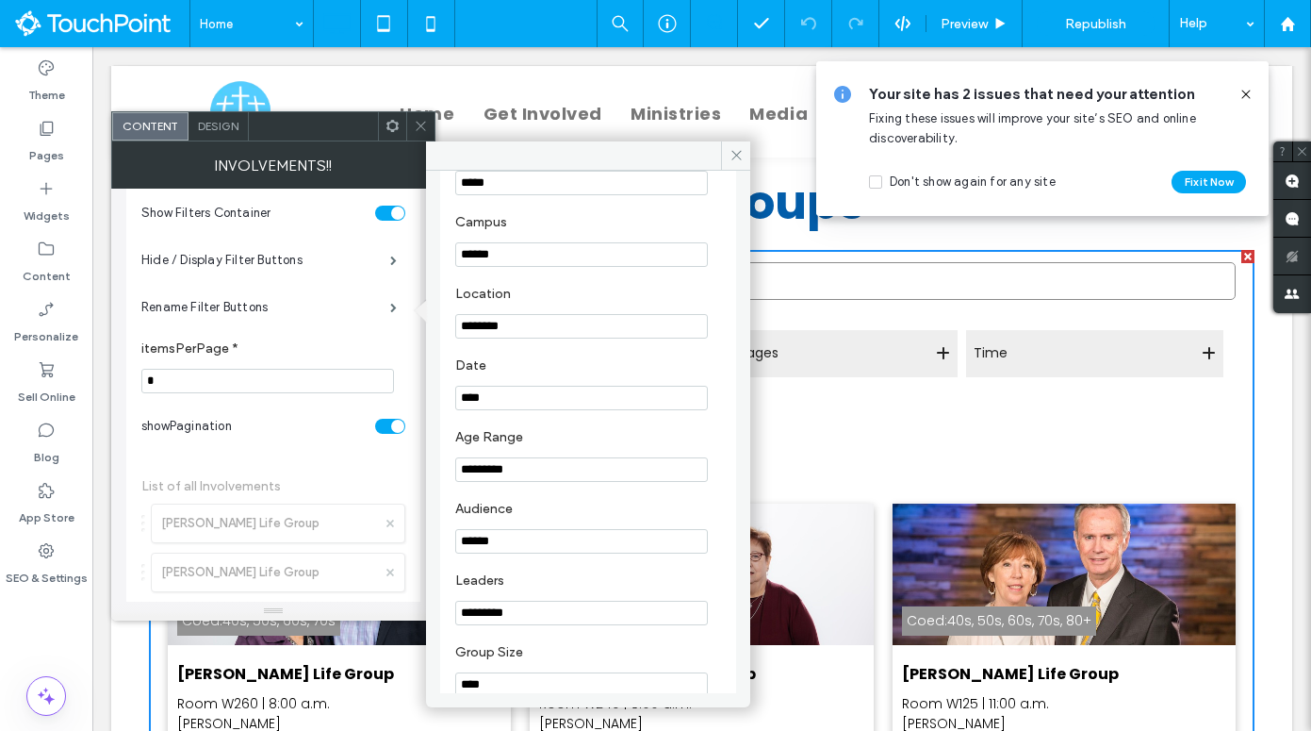
click at [552, 470] on input "*********" at bounding box center [581, 469] width 253 height 25
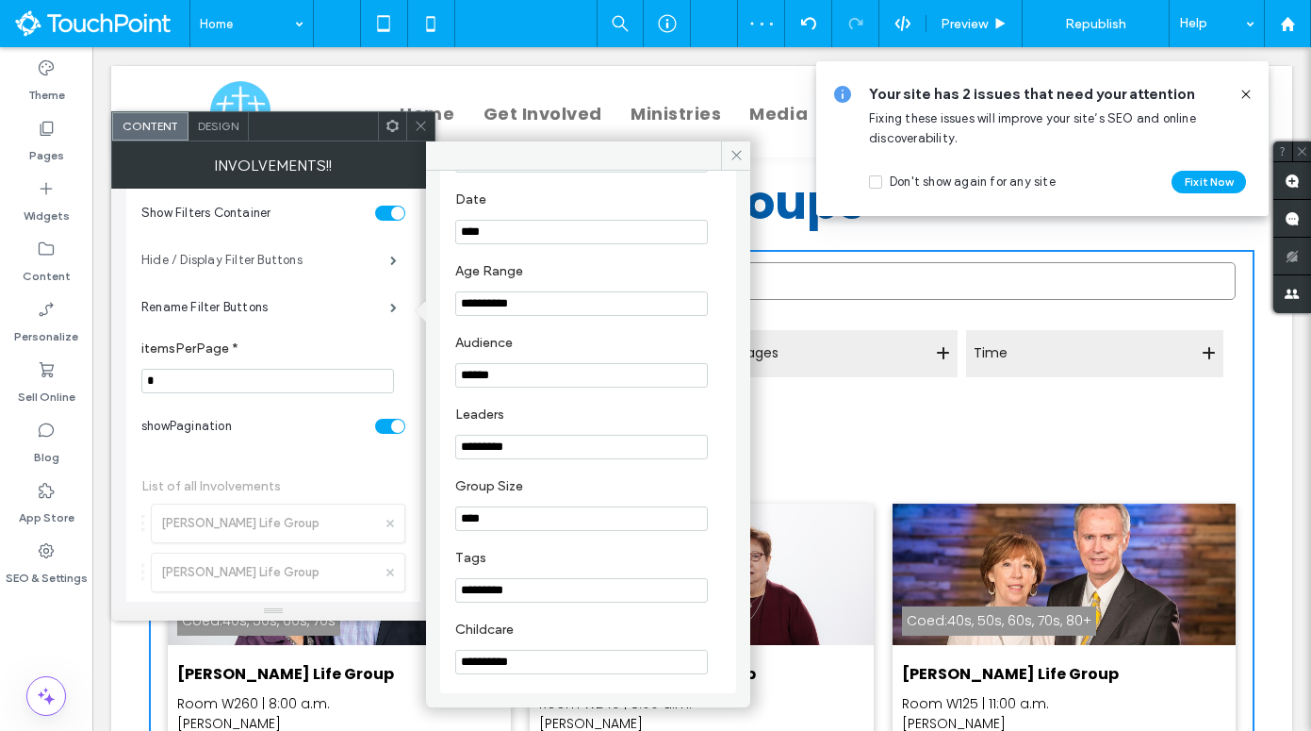
type input "**********"
click at [279, 247] on label "Hide / Display Filter Buttons" at bounding box center [265, 260] width 249 height 38
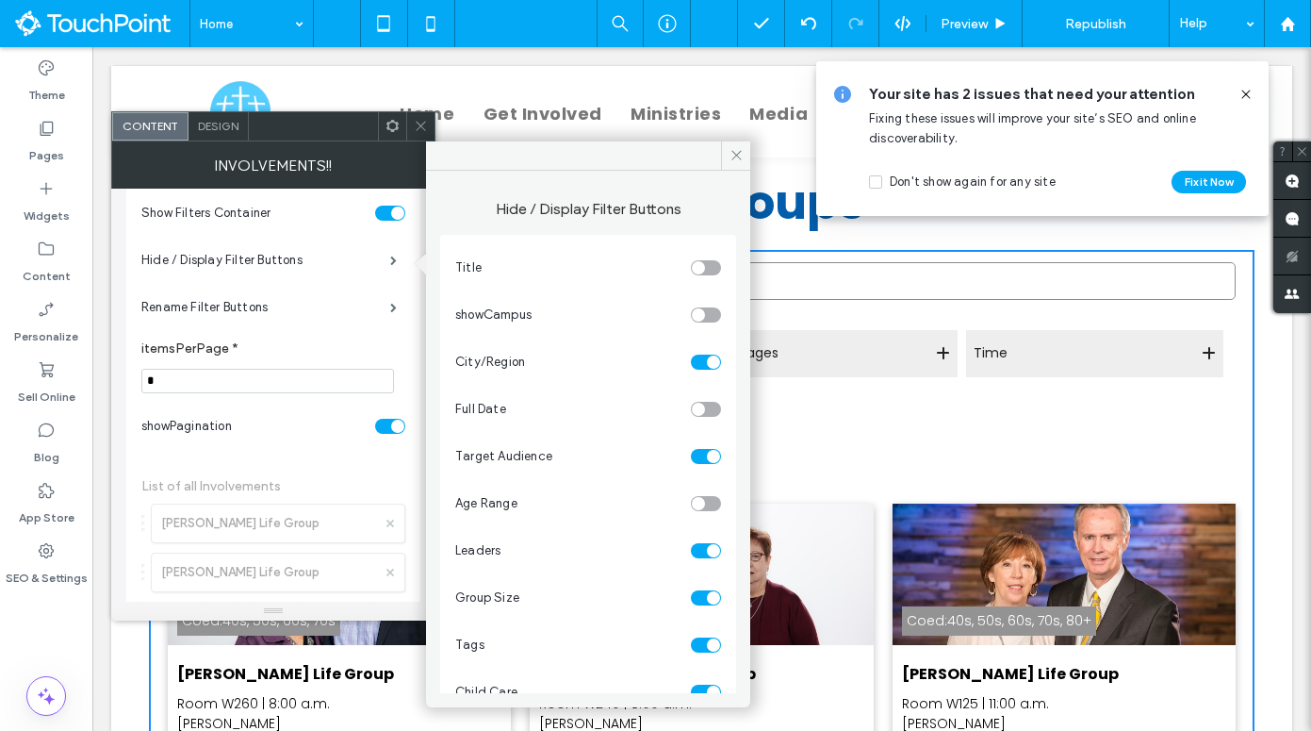
click at [698, 492] on section "Age Range" at bounding box center [588, 503] width 266 height 47
click at [698, 496] on div "toggle" at bounding box center [706, 503] width 30 height 15
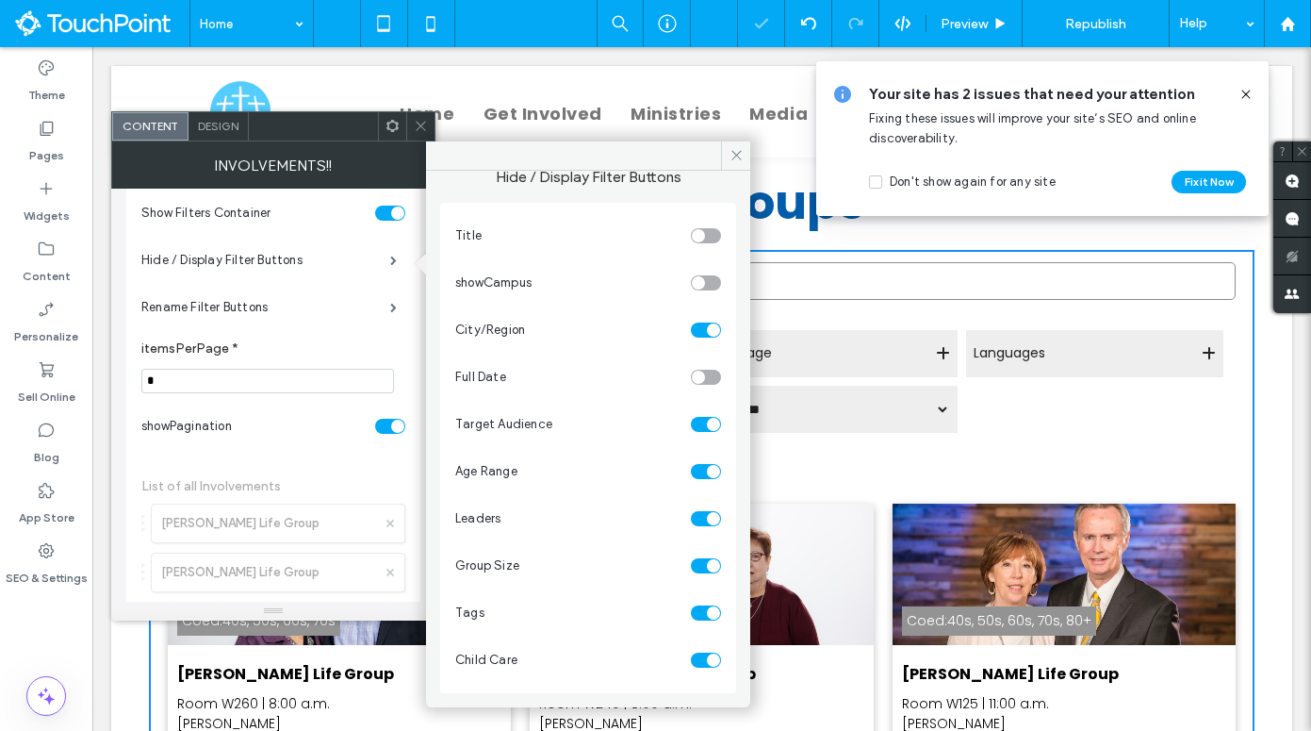
click at [695, 659] on div "toggle" at bounding box center [706, 659] width 30 height 15
click at [394, 130] on use at bounding box center [393, 126] width 12 height 12
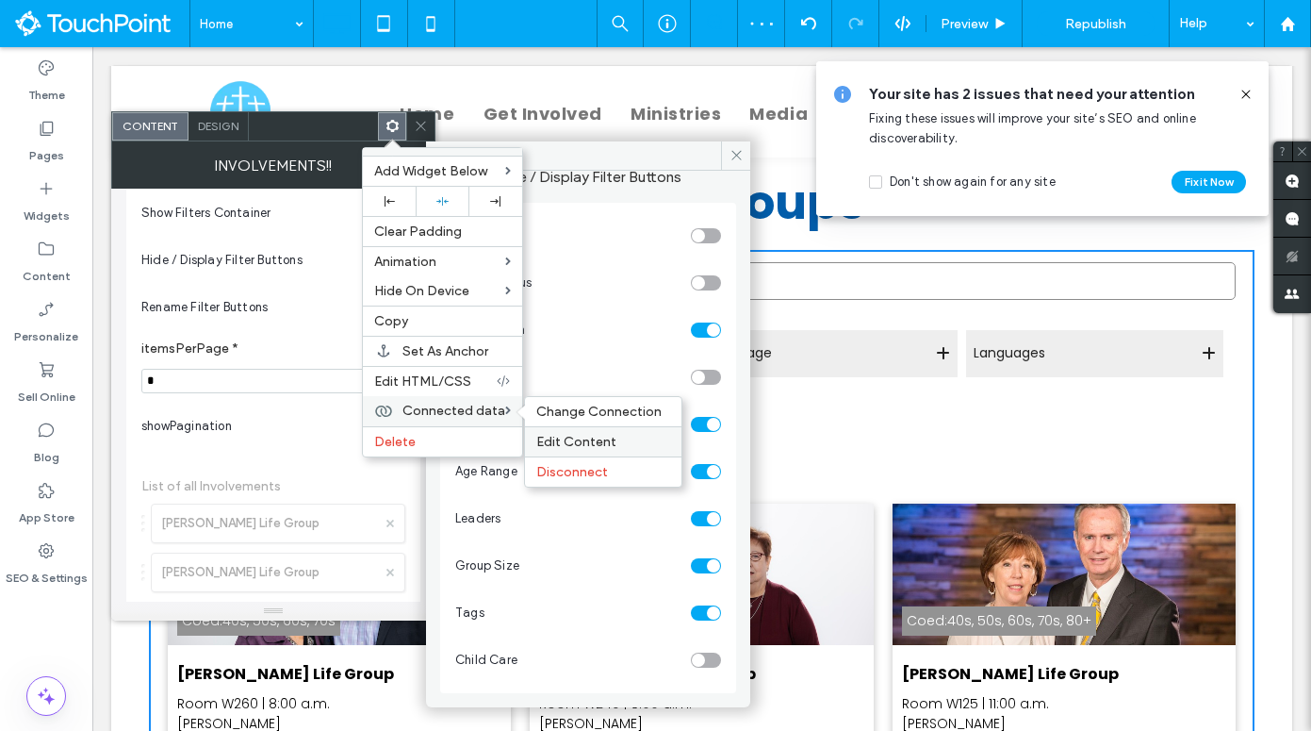
click at [583, 446] on span "Edit Content" at bounding box center [576, 442] width 80 height 16
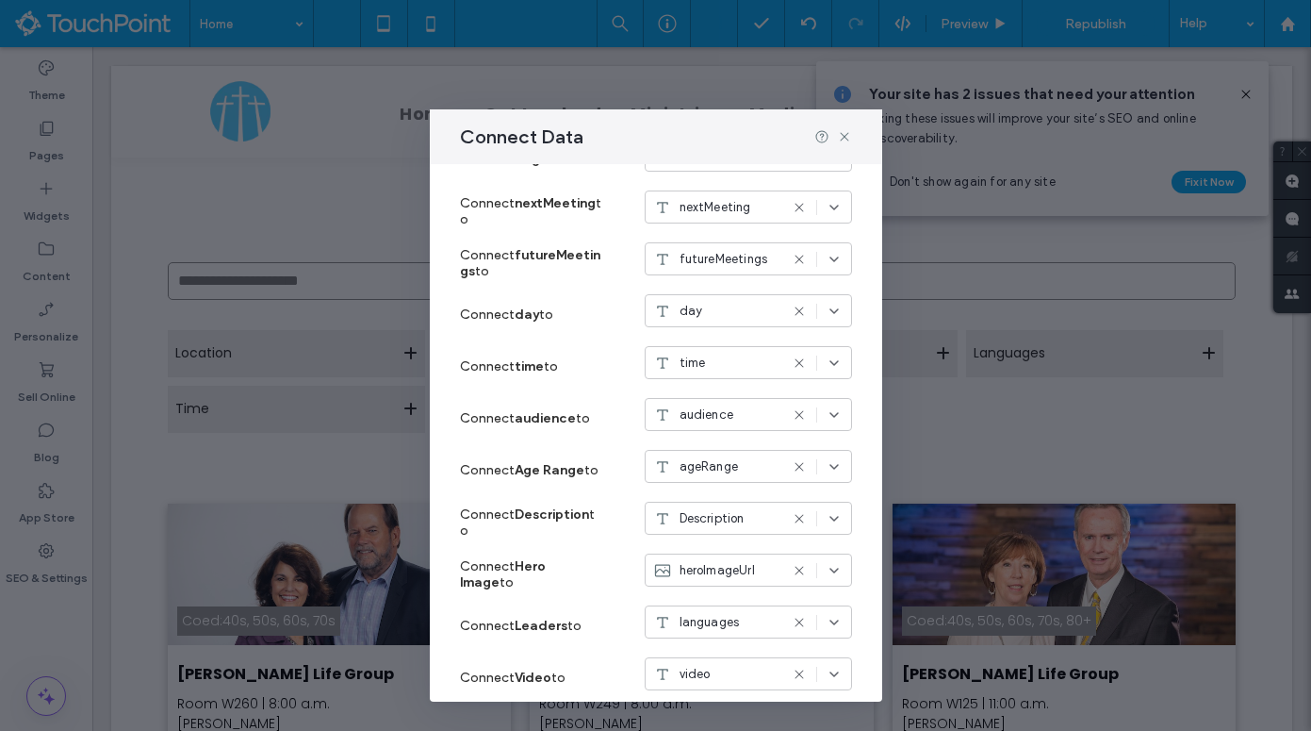
scroll to position [364, 0]
click at [723, 473] on span "ageRange" at bounding box center [709, 464] width 59 height 19
click at [731, 604] on span "groupSize" at bounding box center [716, 604] width 58 height 19
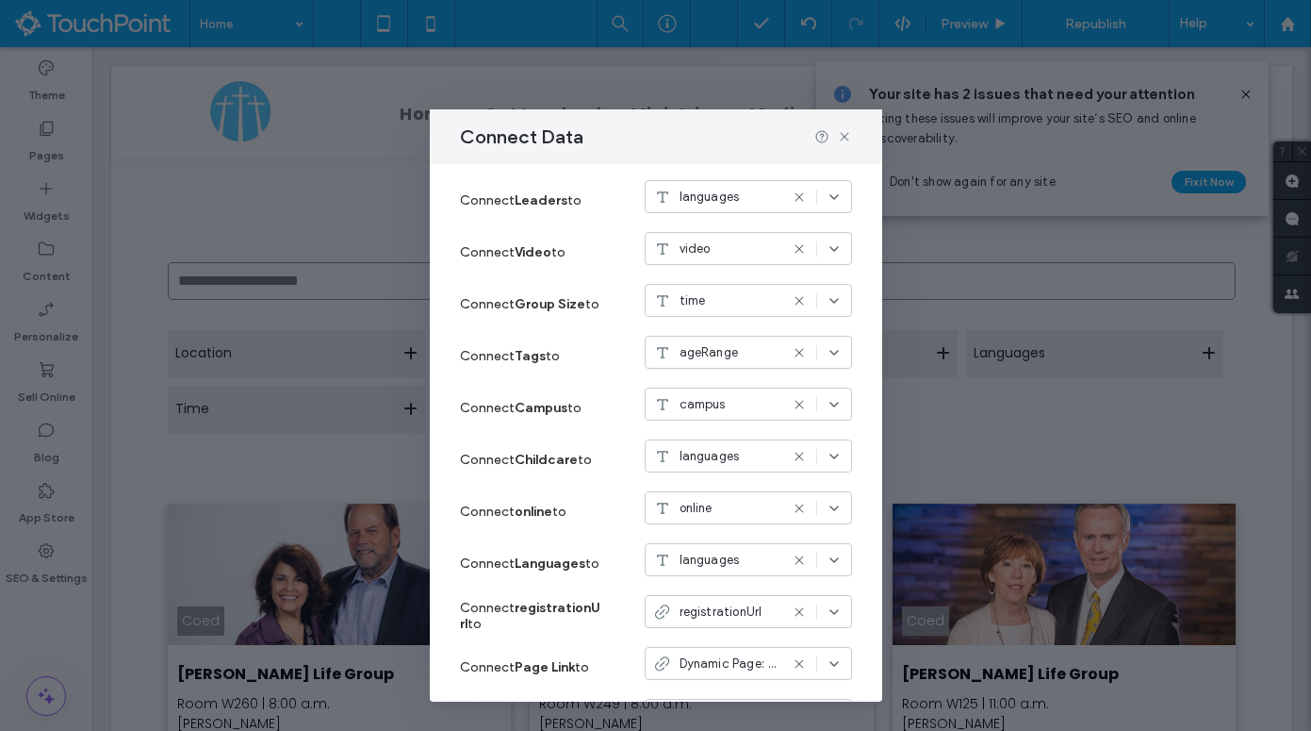
scroll to position [794, 0]
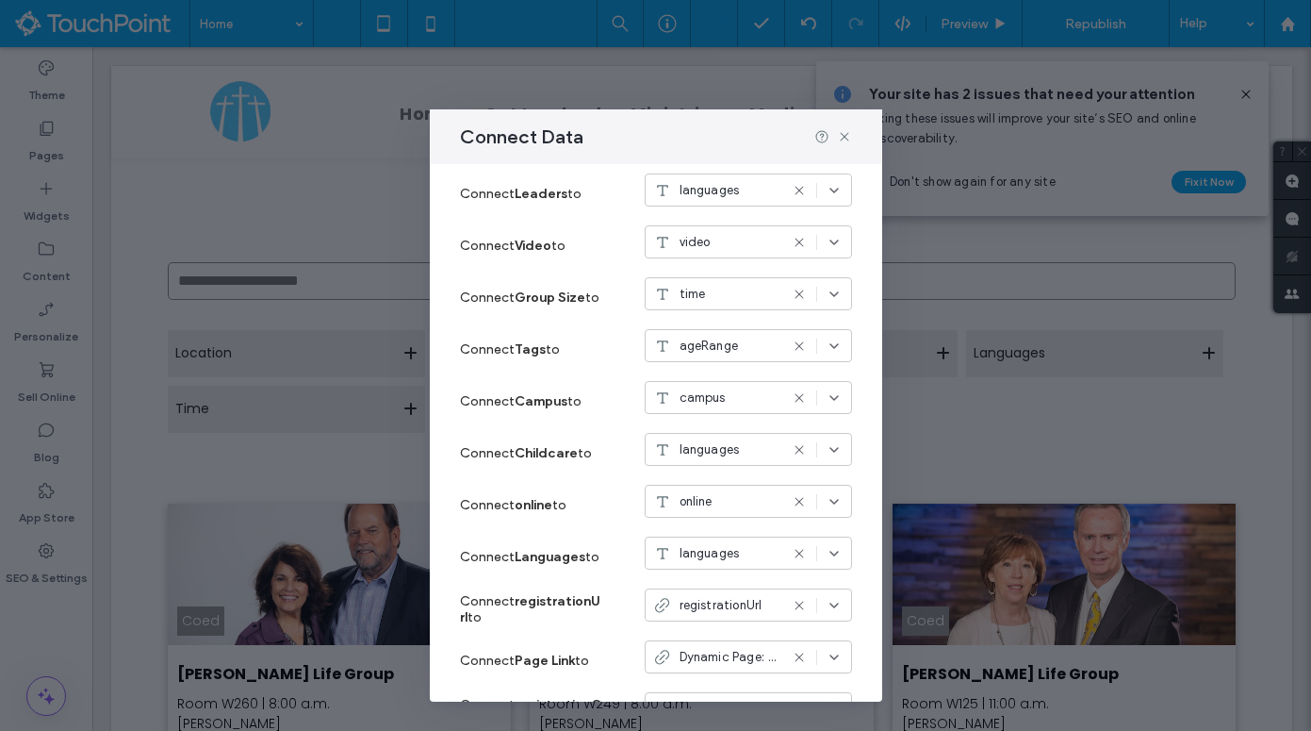
click at [715, 401] on span "campus" at bounding box center [703, 397] width 46 height 19
click at [736, 480] on div "campus" at bounding box center [749, 473] width 206 height 33
click at [842, 130] on icon at bounding box center [844, 136] width 15 height 15
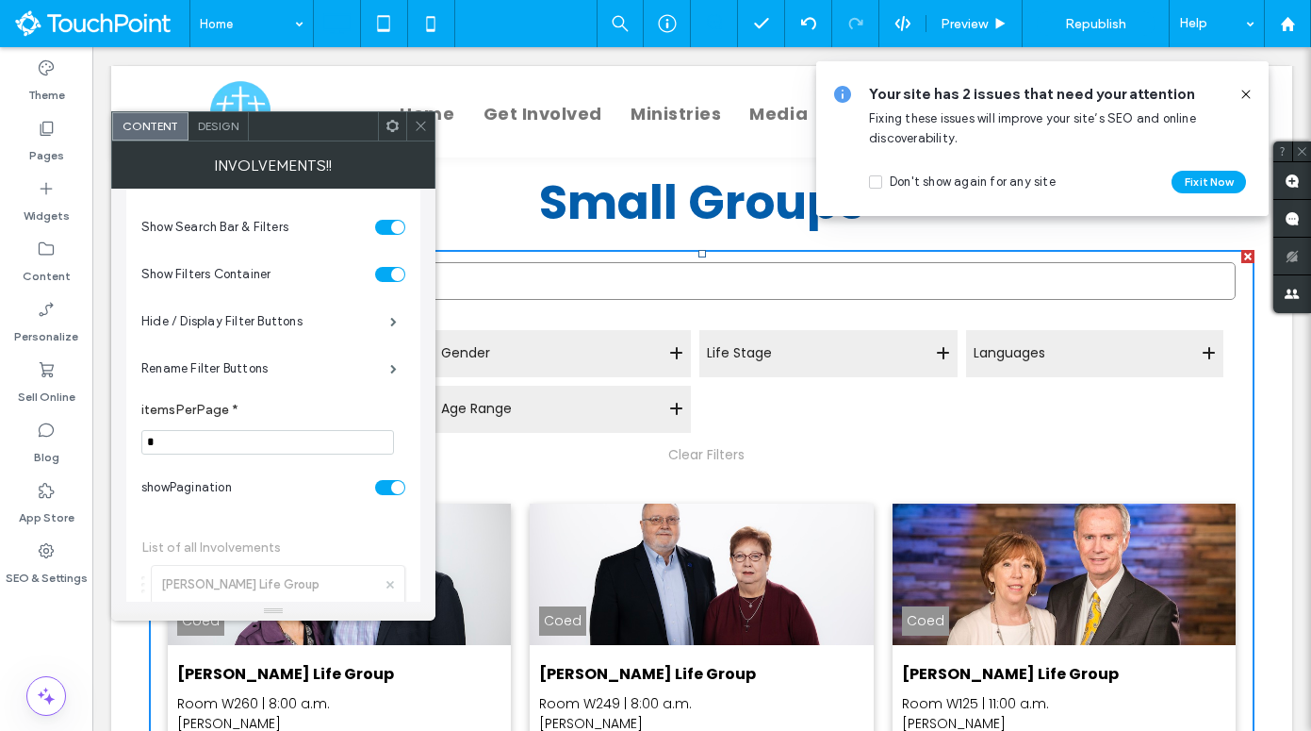
scroll to position [600, 0]
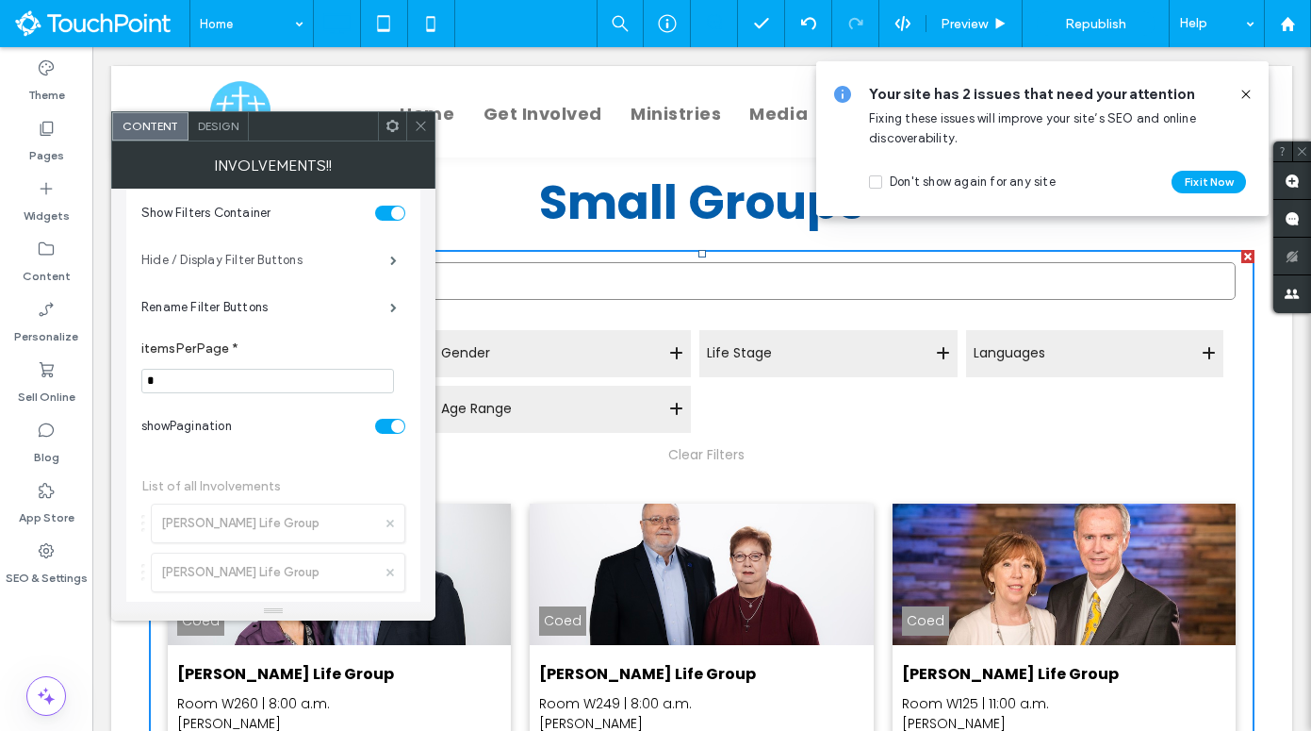
click at [298, 267] on label "Hide / Display Filter Buttons" at bounding box center [265, 260] width 249 height 38
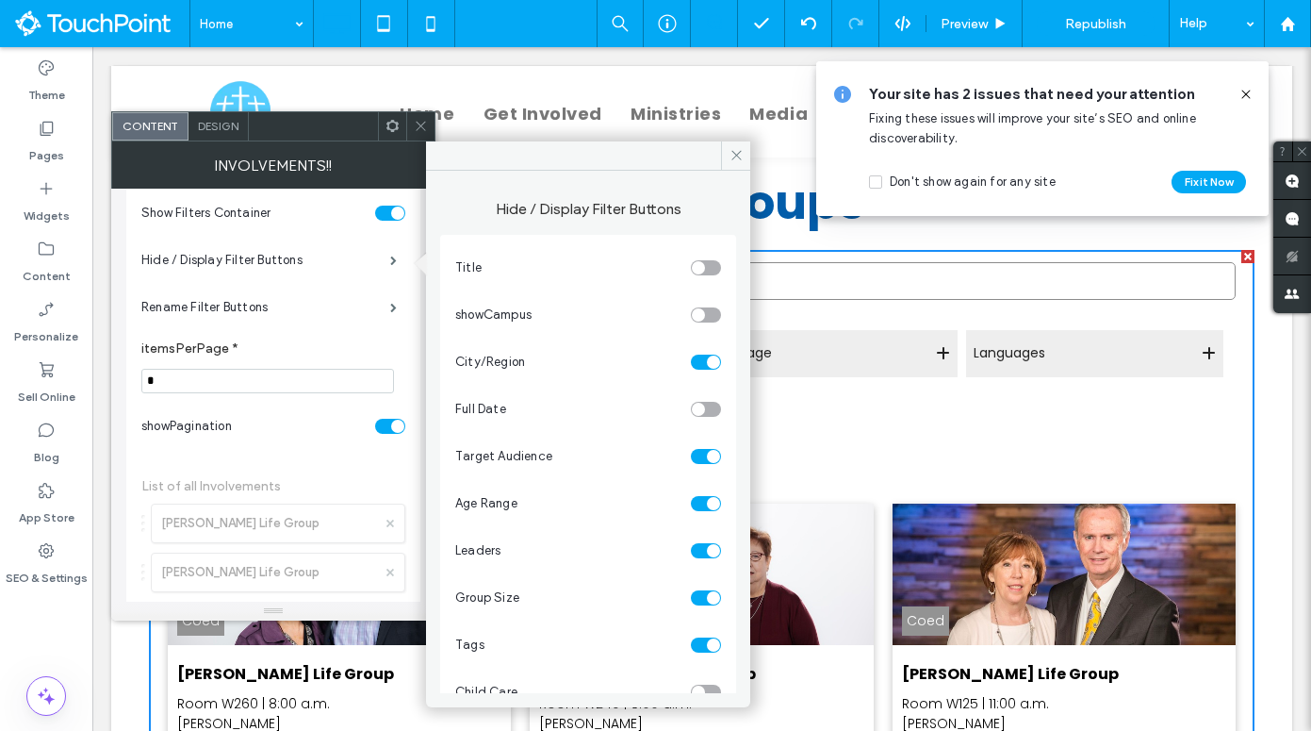
scroll to position [32, 0]
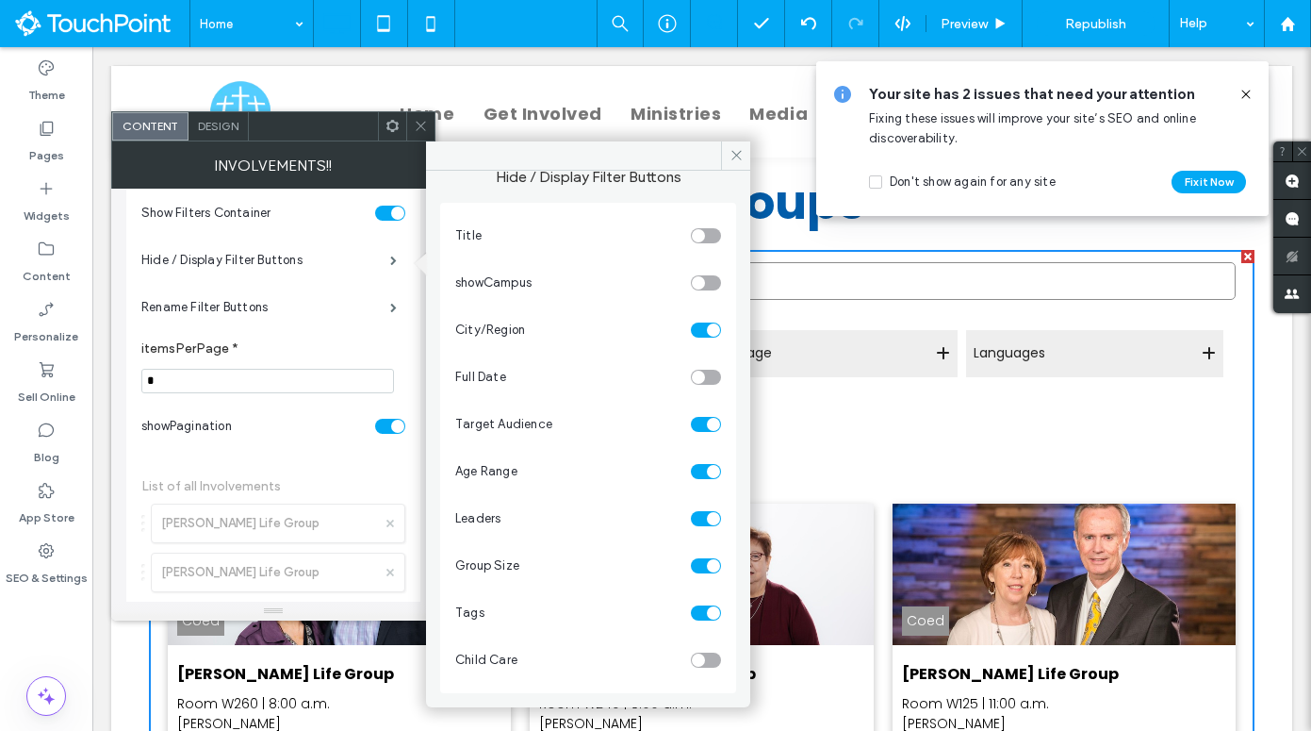
click at [691, 330] on div "toggle" at bounding box center [706, 329] width 30 height 15
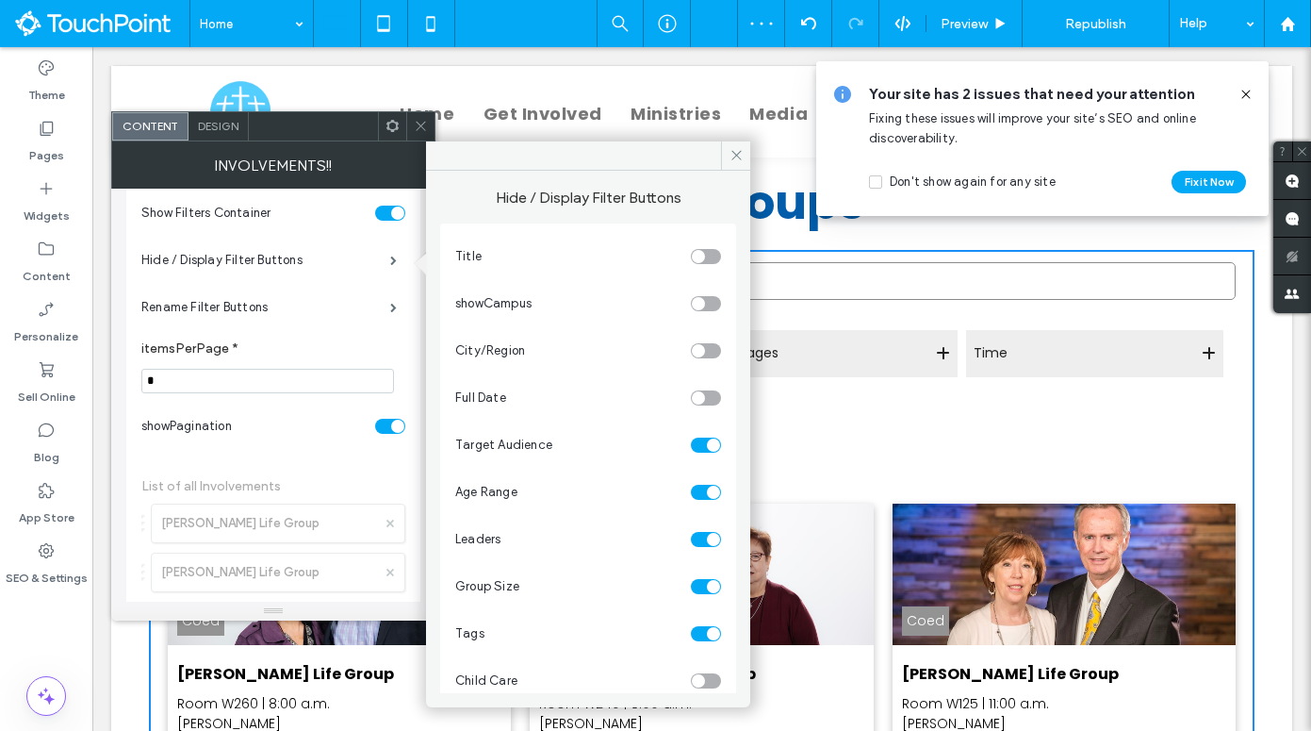
click at [699, 298] on div "toggle" at bounding box center [706, 303] width 30 height 15
click at [728, 155] on span at bounding box center [735, 155] width 29 height 28
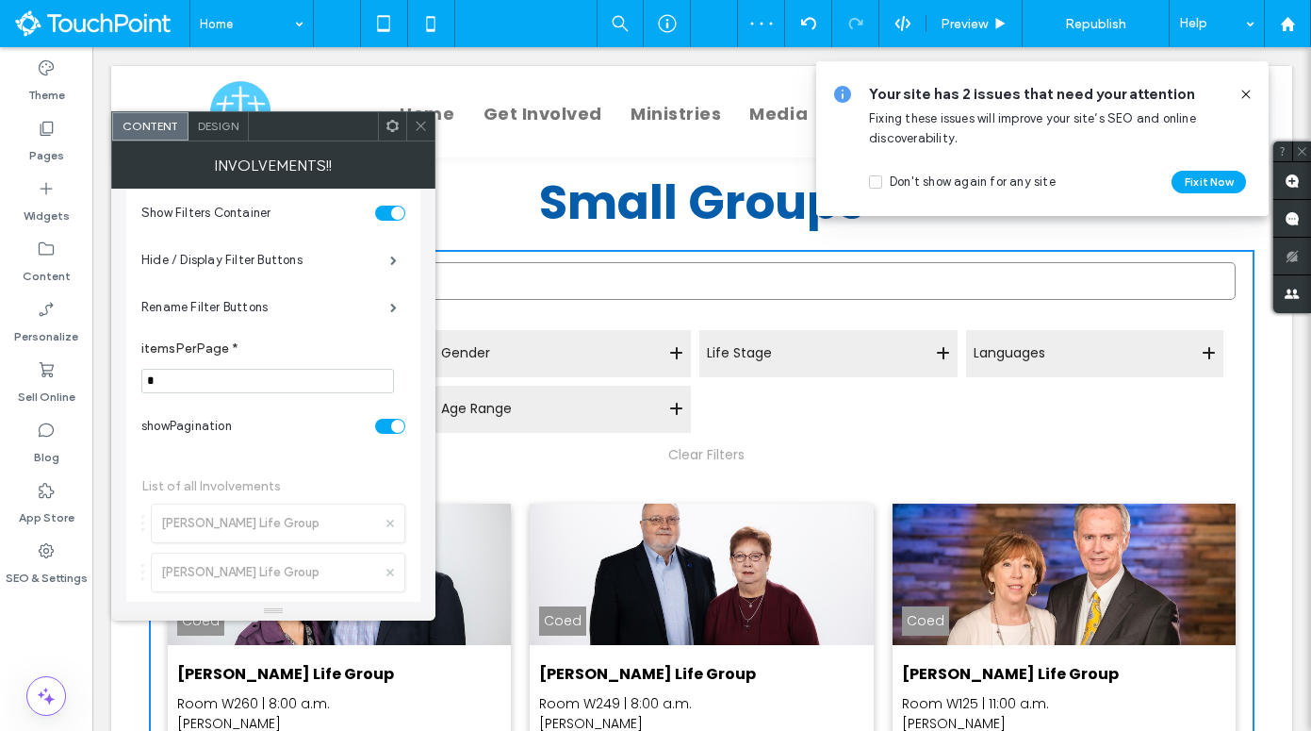
click at [421, 126] on use at bounding box center [420, 126] width 9 height 9
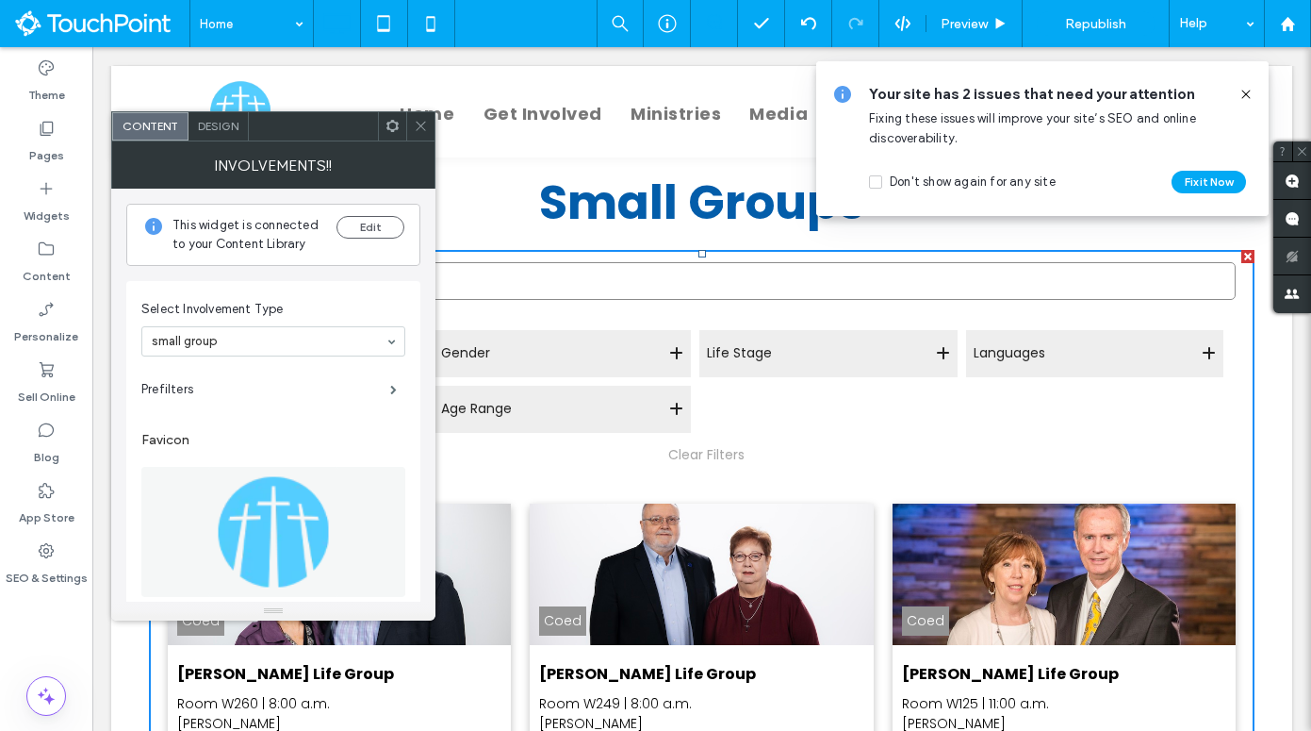
click at [421, 124] on use at bounding box center [420, 126] width 9 height 9
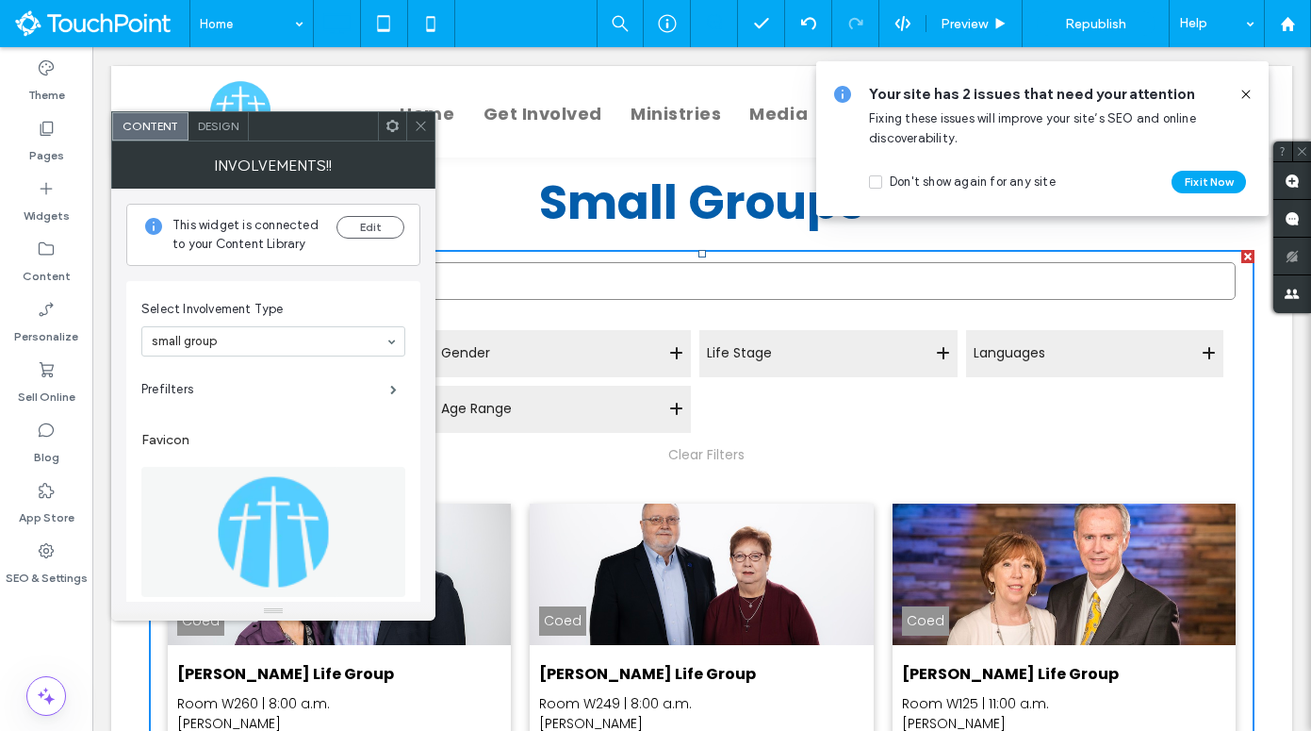
click at [389, 134] on span at bounding box center [393, 126] width 14 height 28
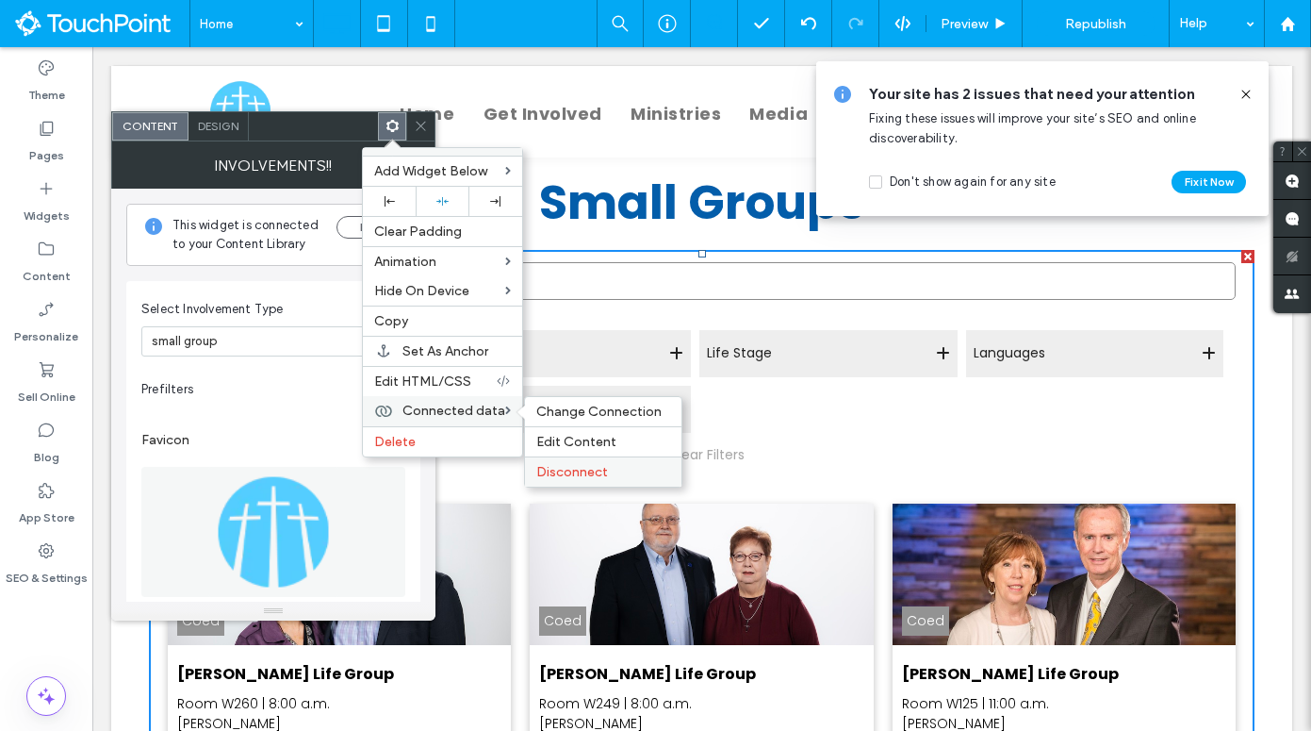
click at [565, 456] on div "Disconnect" at bounding box center [603, 471] width 157 height 30
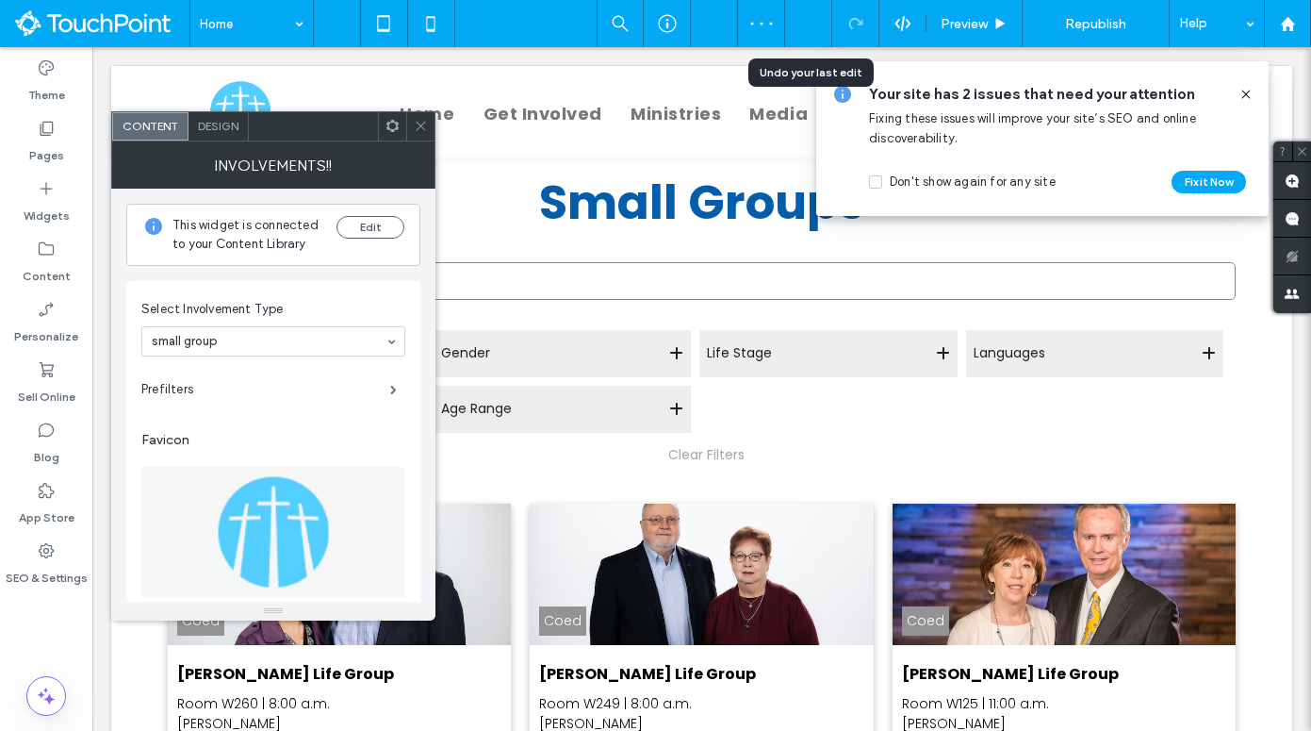
click at [820, 25] on div at bounding box center [808, 23] width 46 height 15
click at [400, 126] on div at bounding box center [392, 126] width 28 height 28
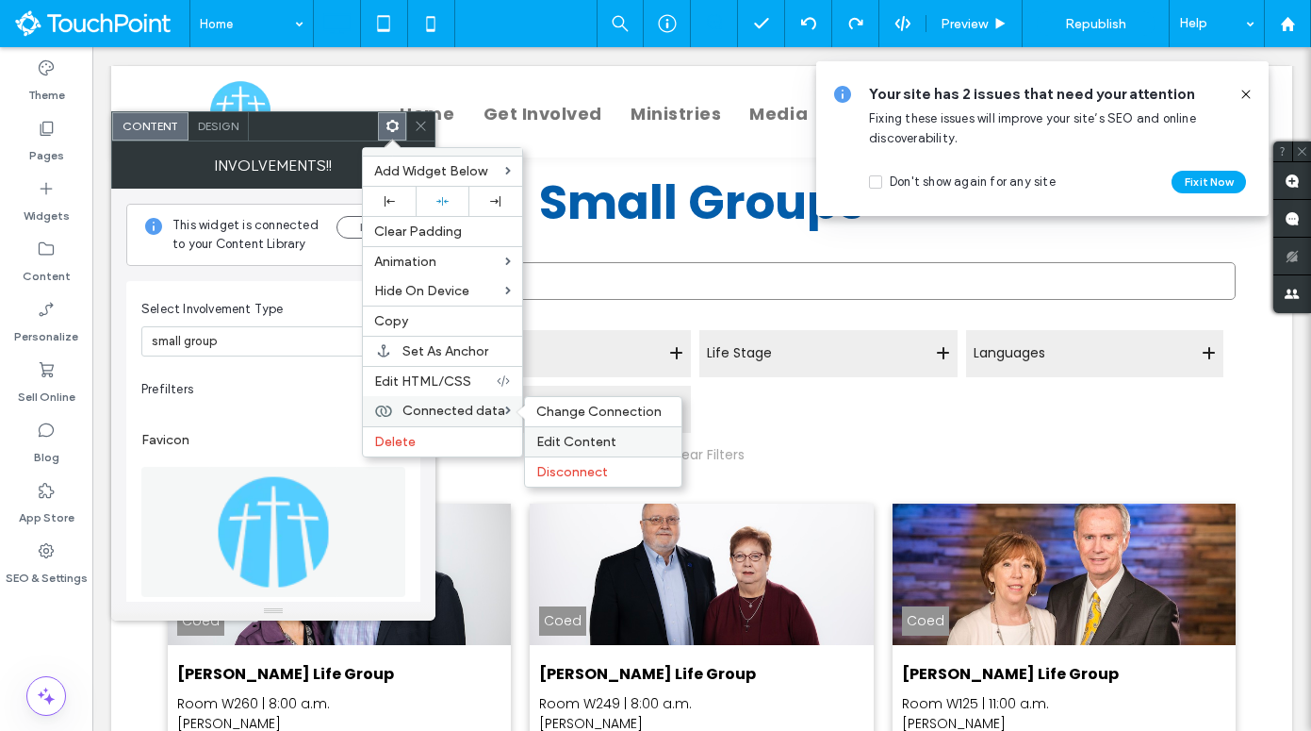
click at [553, 437] on span "Edit Content" at bounding box center [576, 442] width 80 height 16
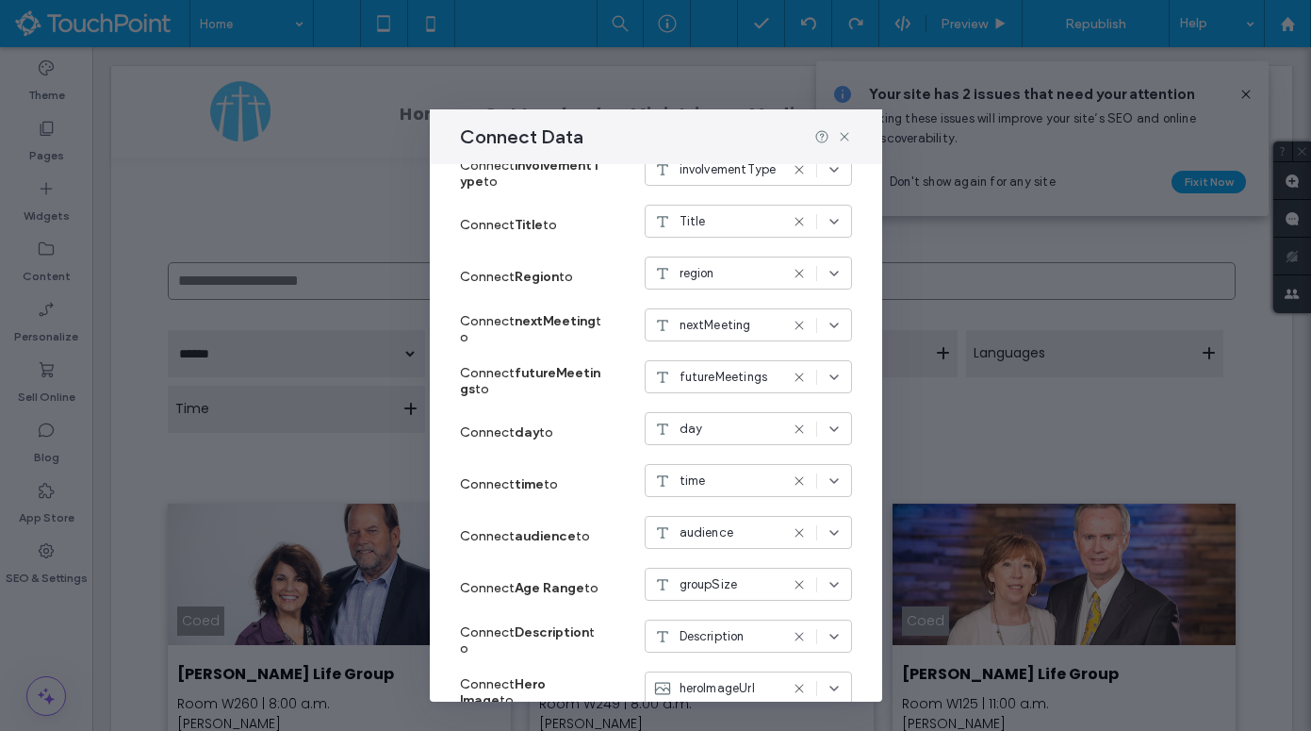
scroll to position [386, 0]
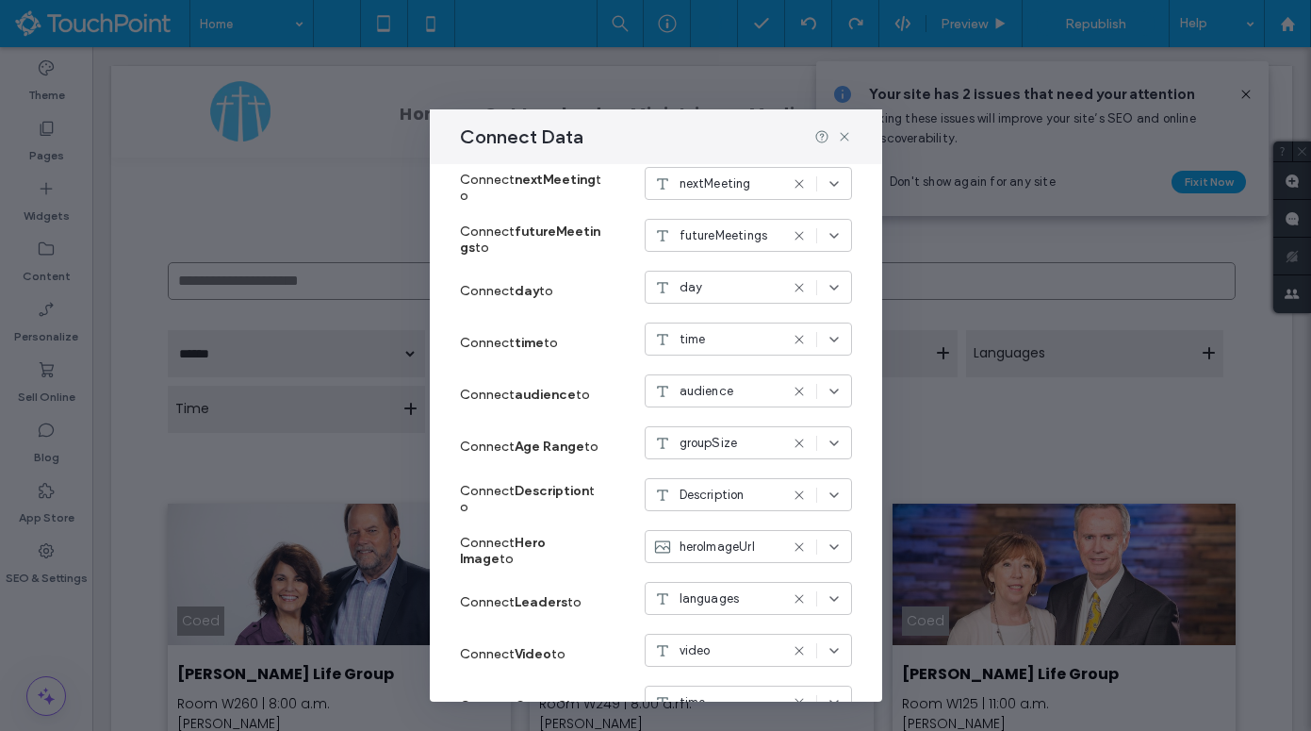
click at [730, 446] on span "groupSize" at bounding box center [709, 443] width 58 height 19
click at [728, 646] on div "tags" at bounding box center [749, 654] width 206 height 33
click at [847, 139] on icon at bounding box center [844, 136] width 15 height 15
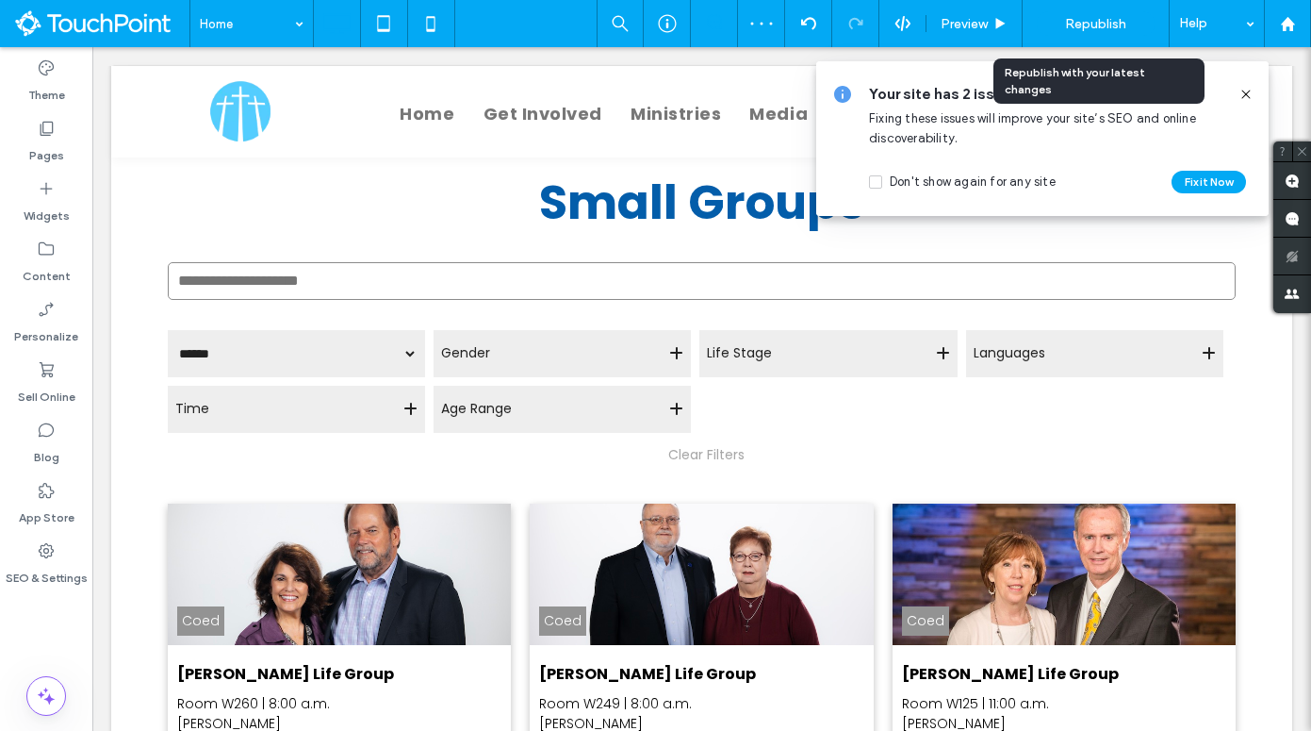
click at [1083, 23] on span "Republish" at bounding box center [1095, 24] width 61 height 16
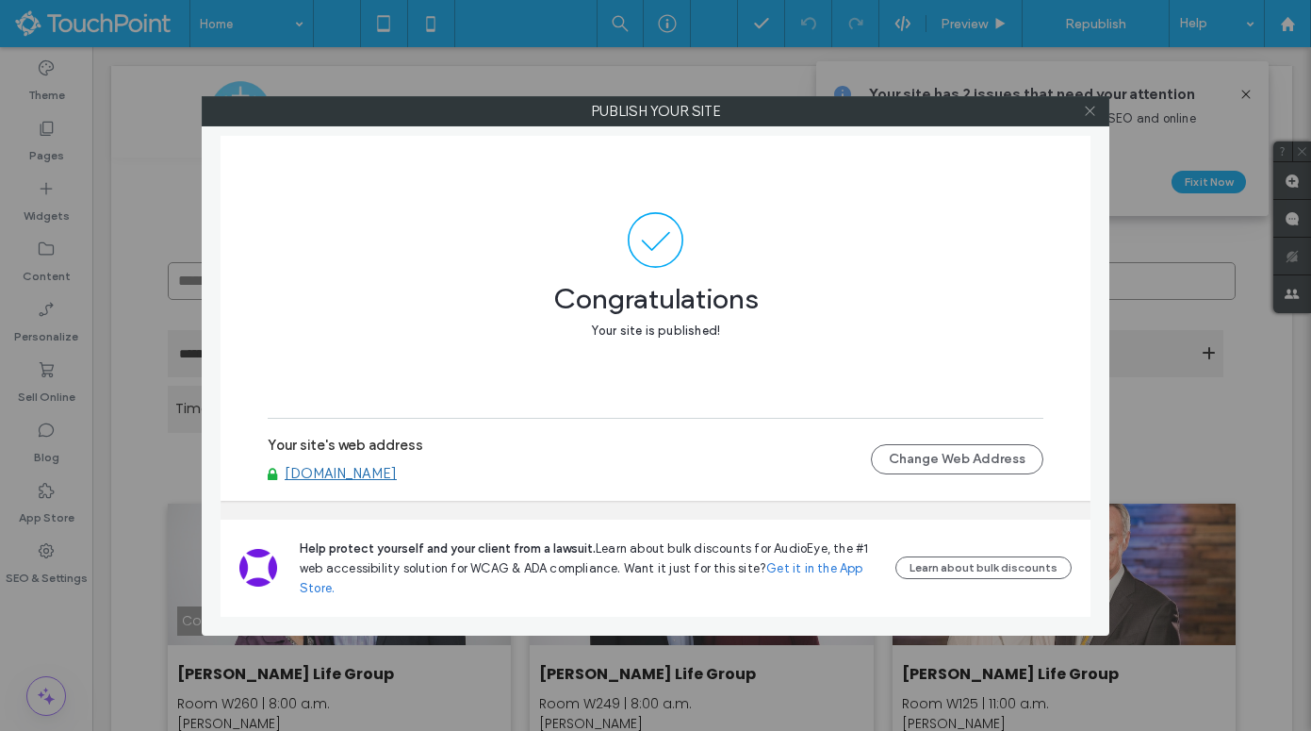
click at [1094, 118] on span at bounding box center [1090, 111] width 14 height 28
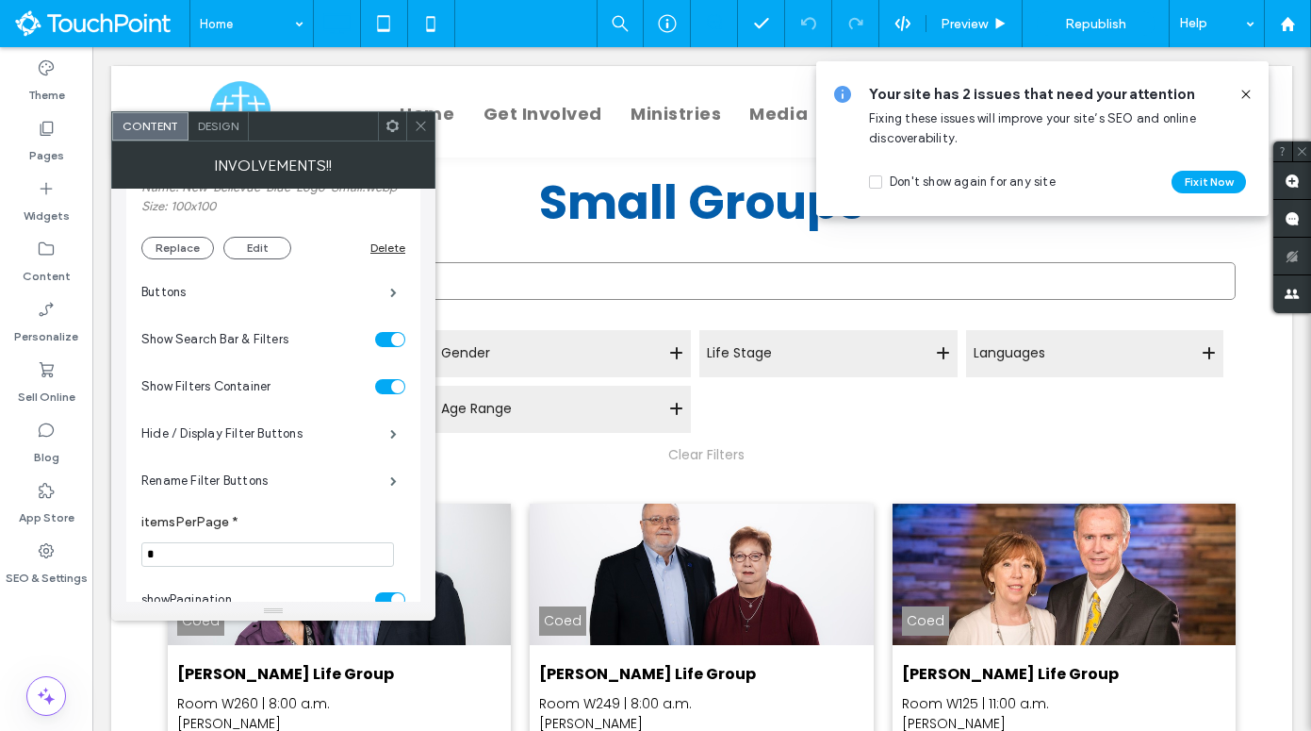
scroll to position [428, 0]
click at [271, 475] on label "Rename Filter Buttons" at bounding box center [265, 479] width 249 height 38
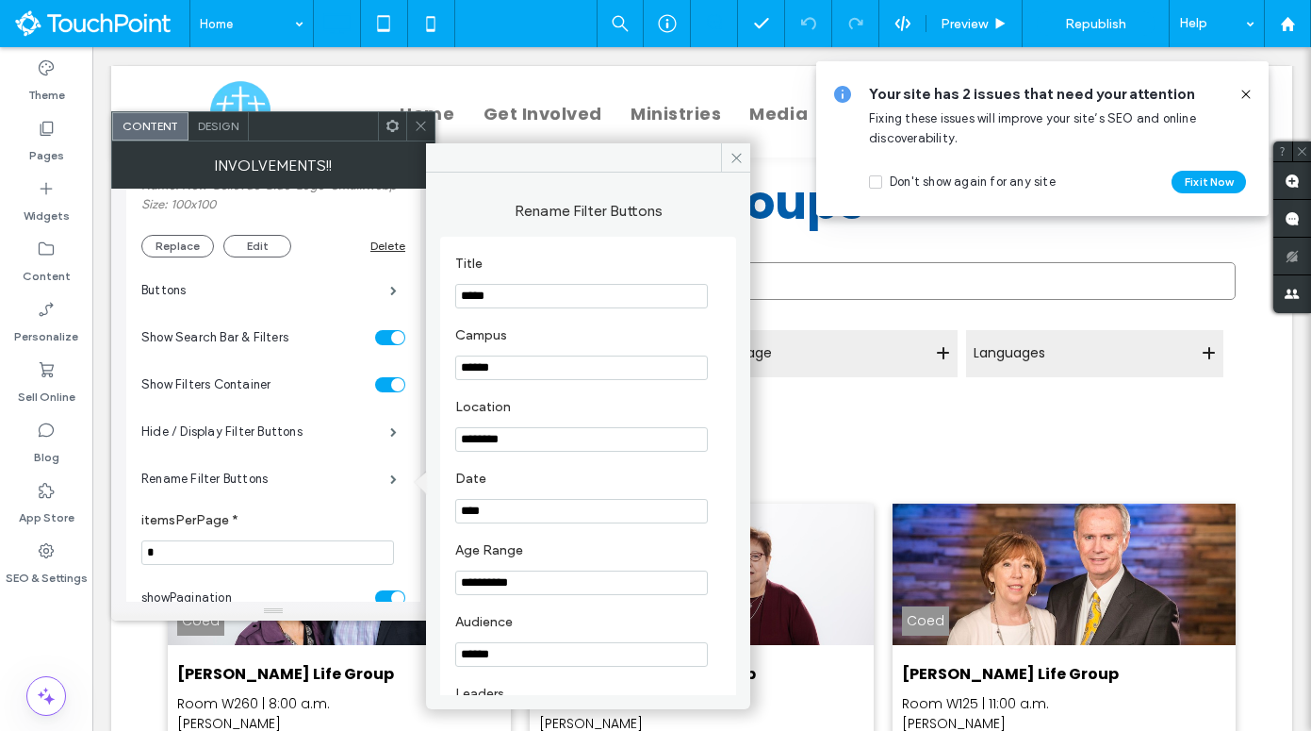
drag, startPoint x: 567, startPoint y: 371, endPoint x: 450, endPoint y: 371, distance: 116.9
click at [450, 371] on div "**********" at bounding box center [588, 604] width 296 height 735
type input "********"
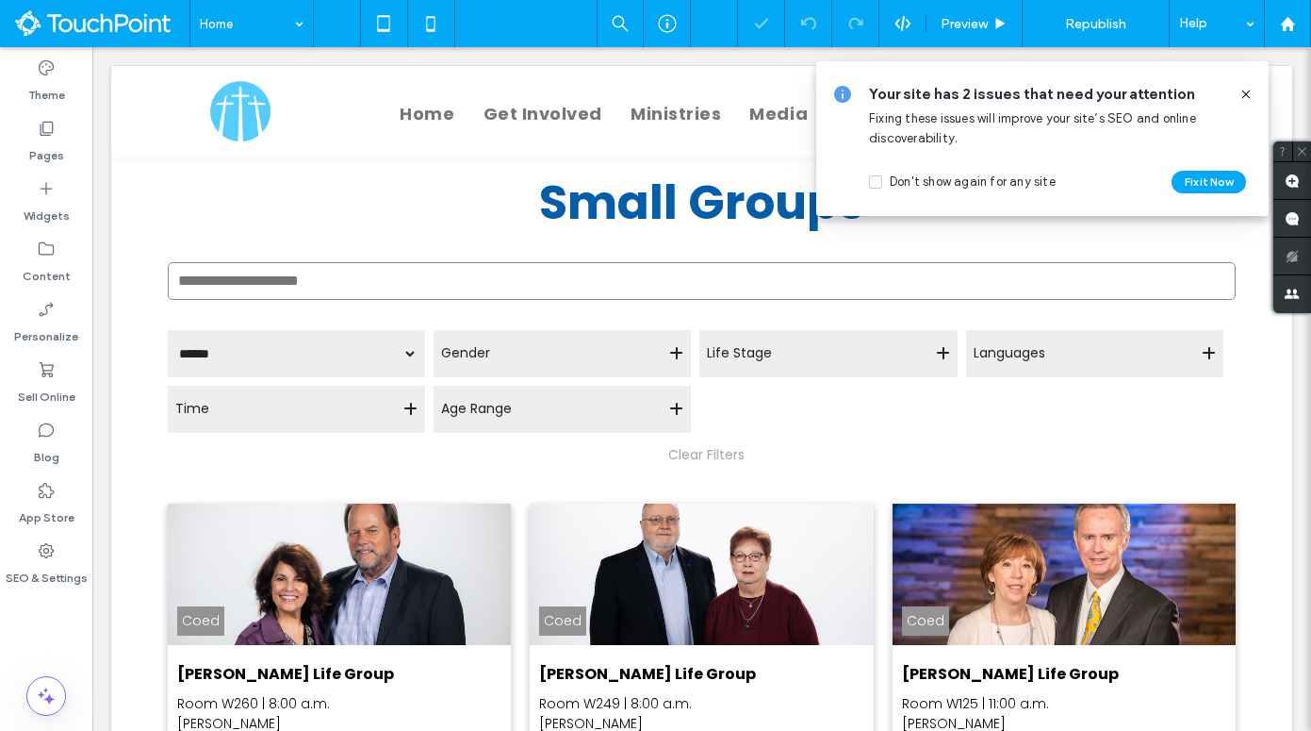
type input "*******"
type input "**"
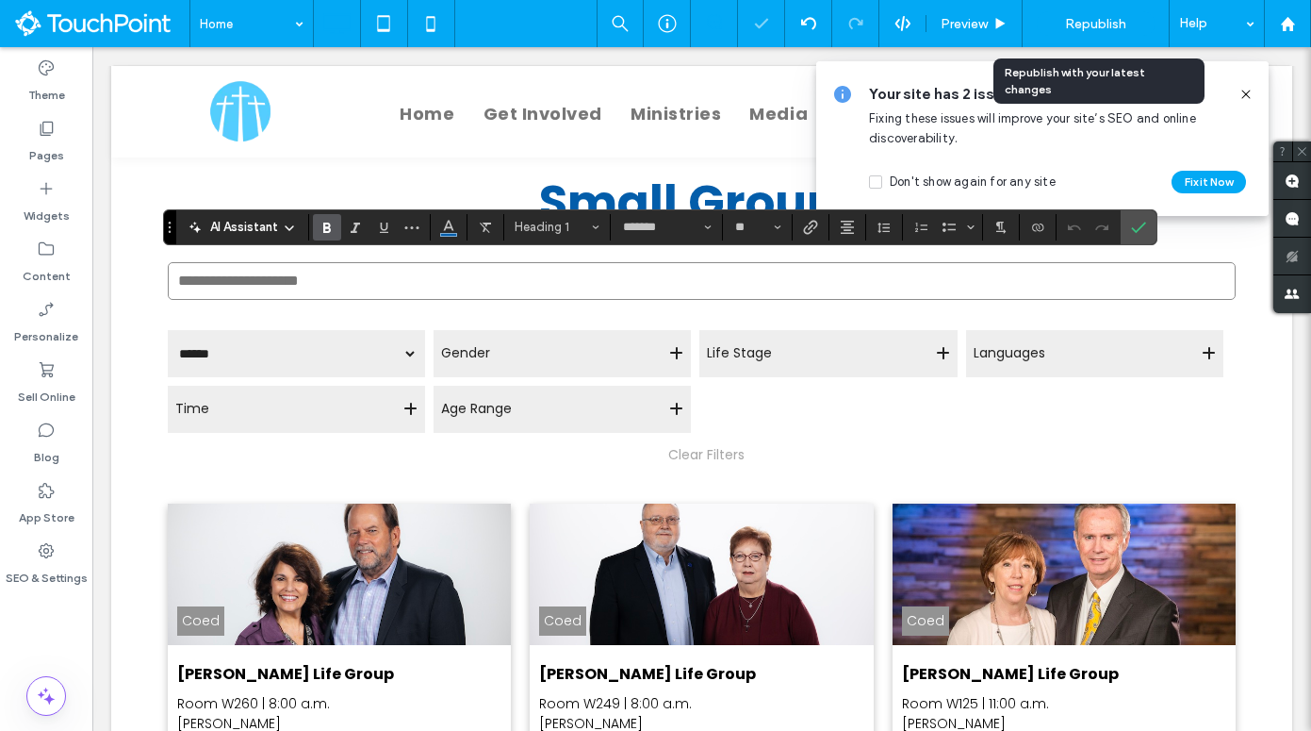
click at [1104, 32] on div "Republish" at bounding box center [1096, 23] width 118 height 25
